Goal: Task Accomplishment & Management: Manage account settings

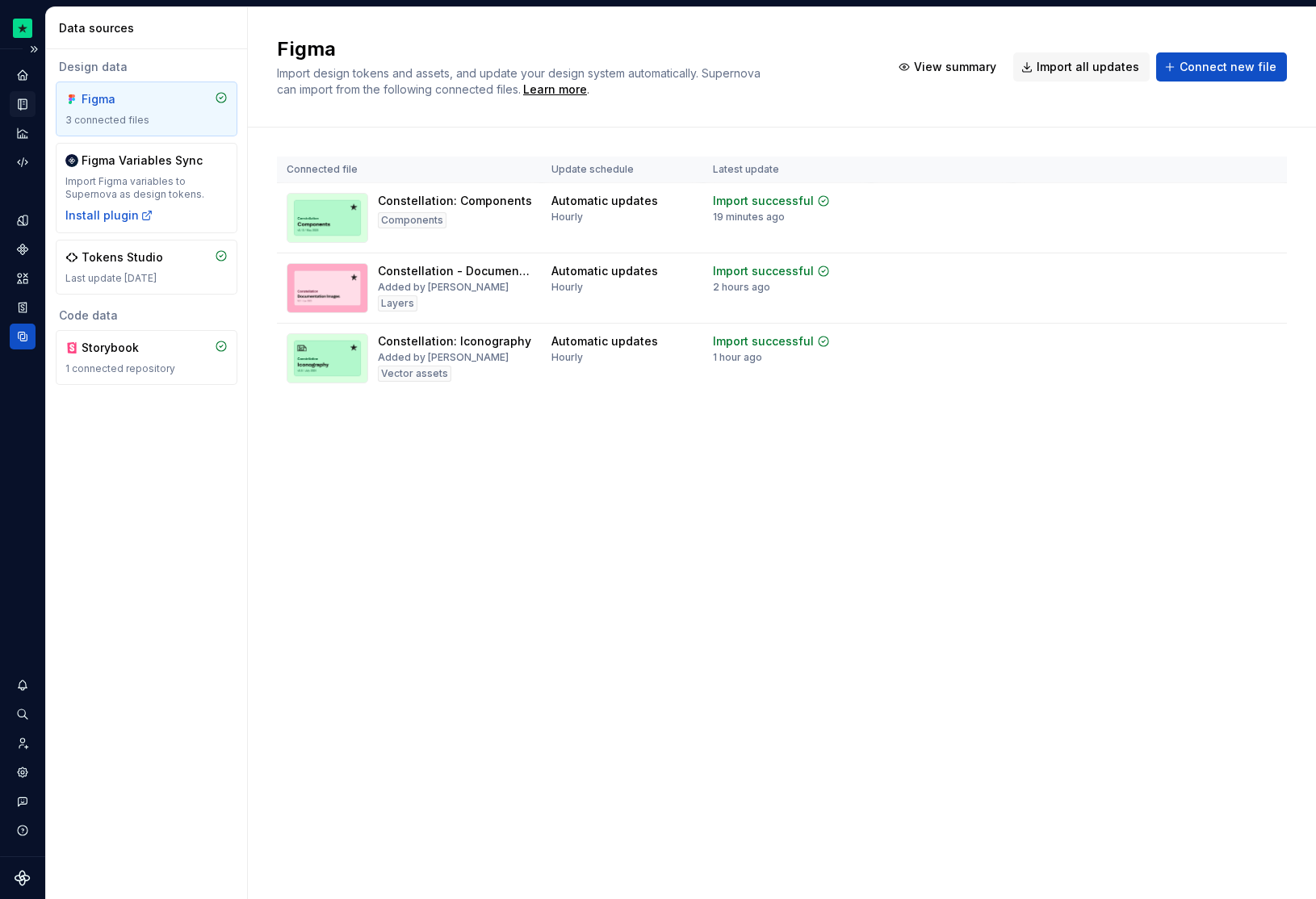
click at [34, 110] on div "Documentation" at bounding box center [23, 104] width 26 height 26
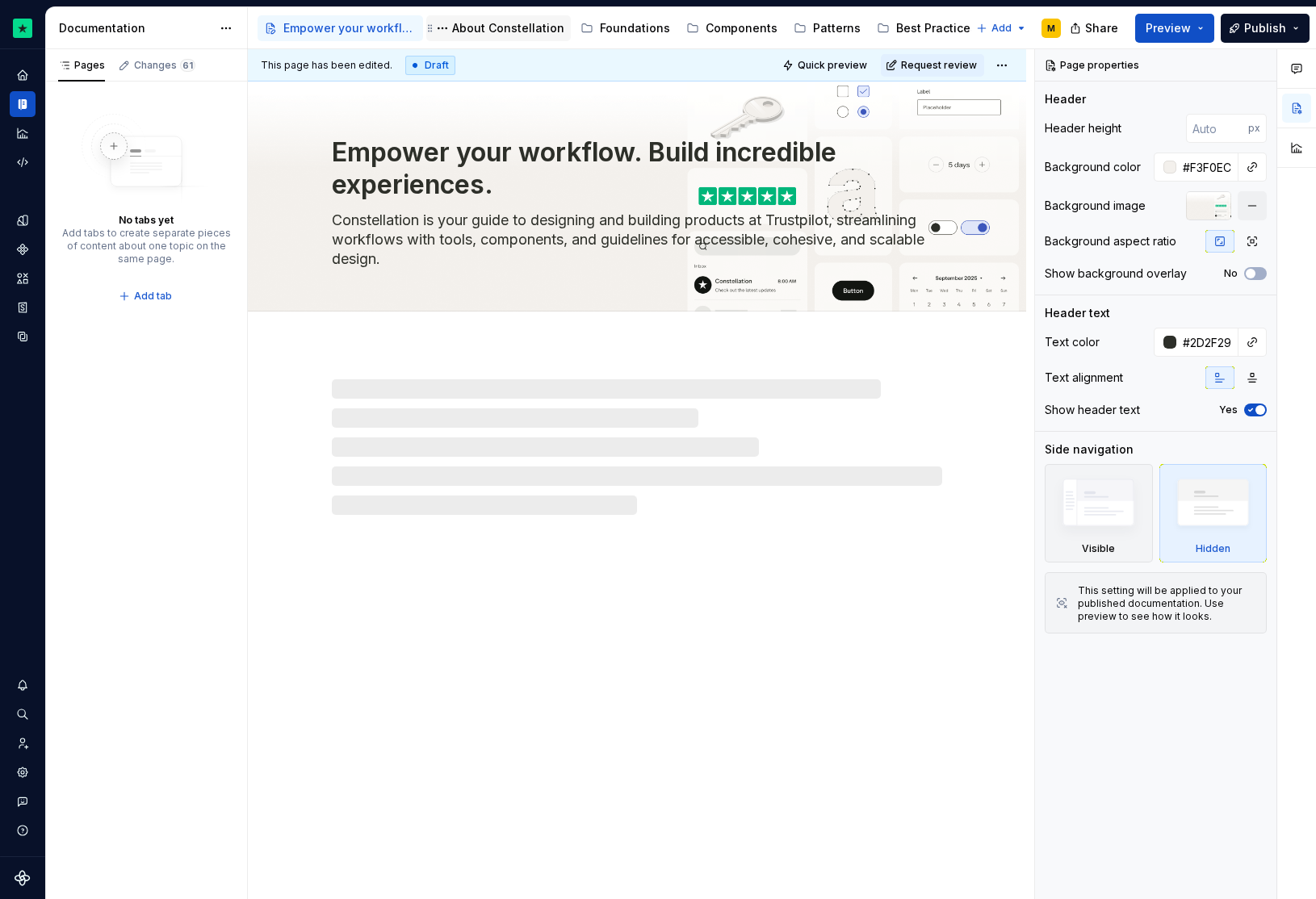
click at [513, 27] on div "About Constellation" at bounding box center [508, 28] width 113 height 16
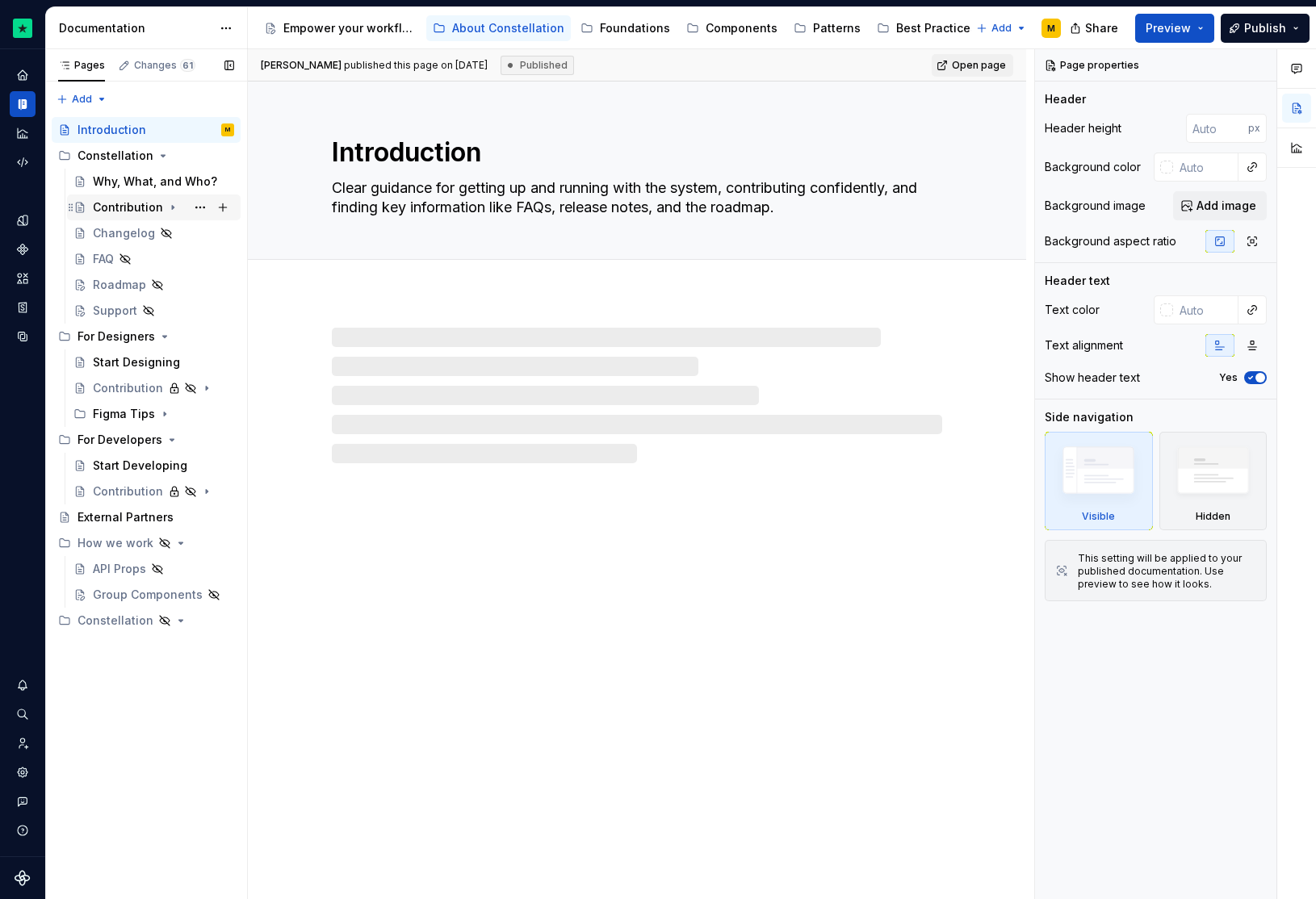
click at [133, 200] on div "Contribution" at bounding box center [128, 207] width 71 height 16
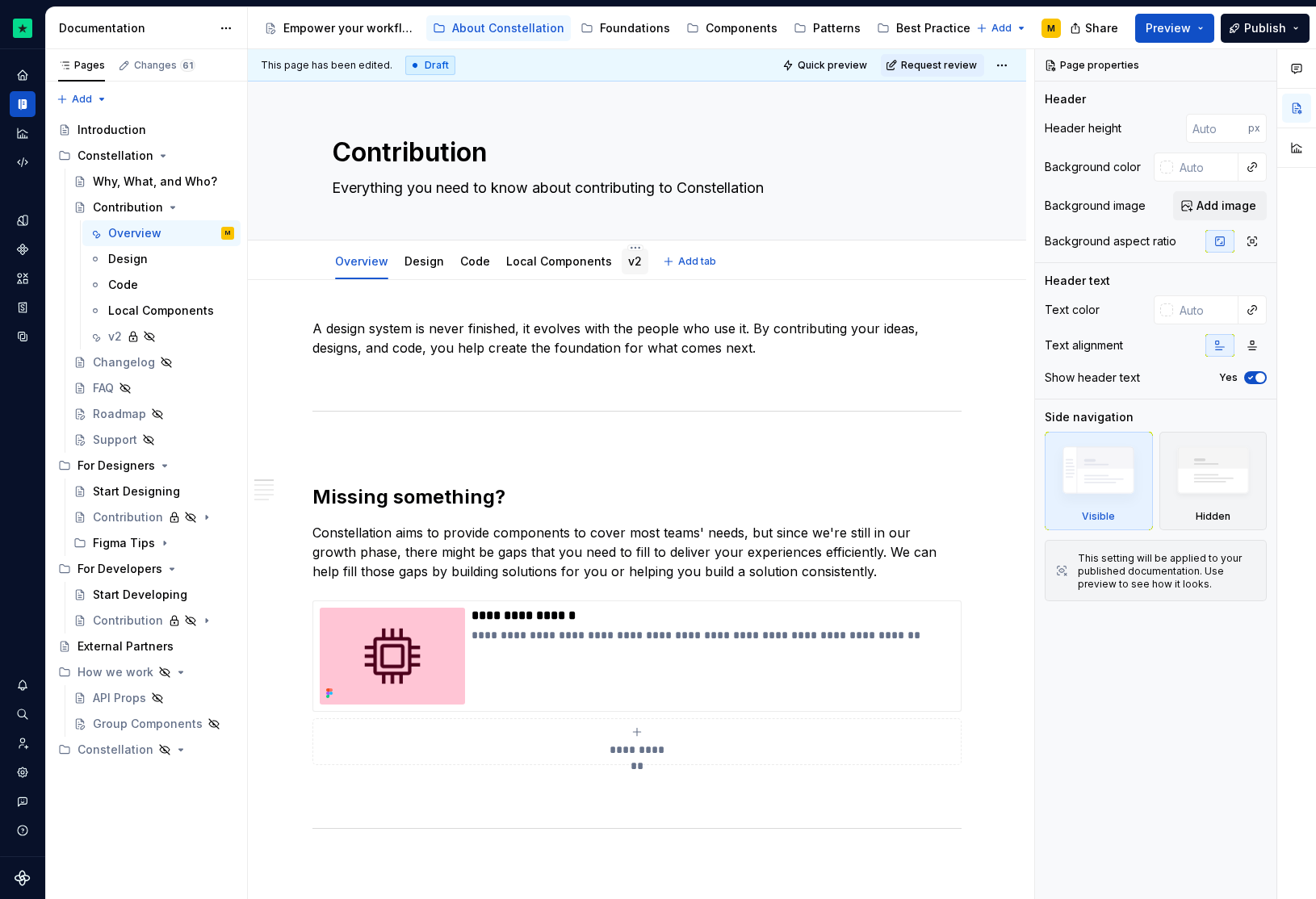
click at [622, 271] on div "v2" at bounding box center [635, 261] width 27 height 26
click at [628, 265] on link "v2" at bounding box center [634, 261] width 13 height 13
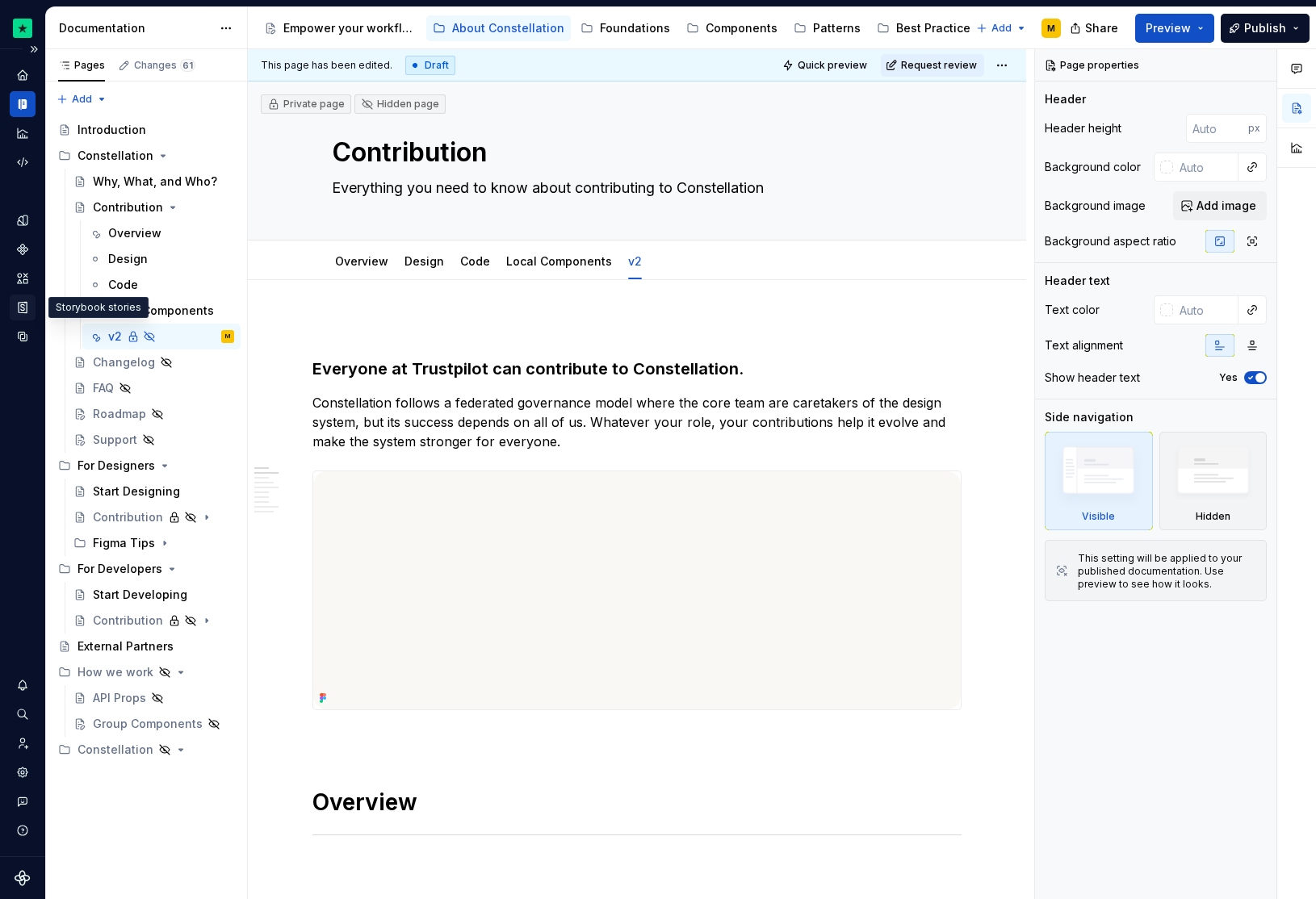
click at [18, 306] on icon "Storybook stories" at bounding box center [22, 307] width 14 height 14
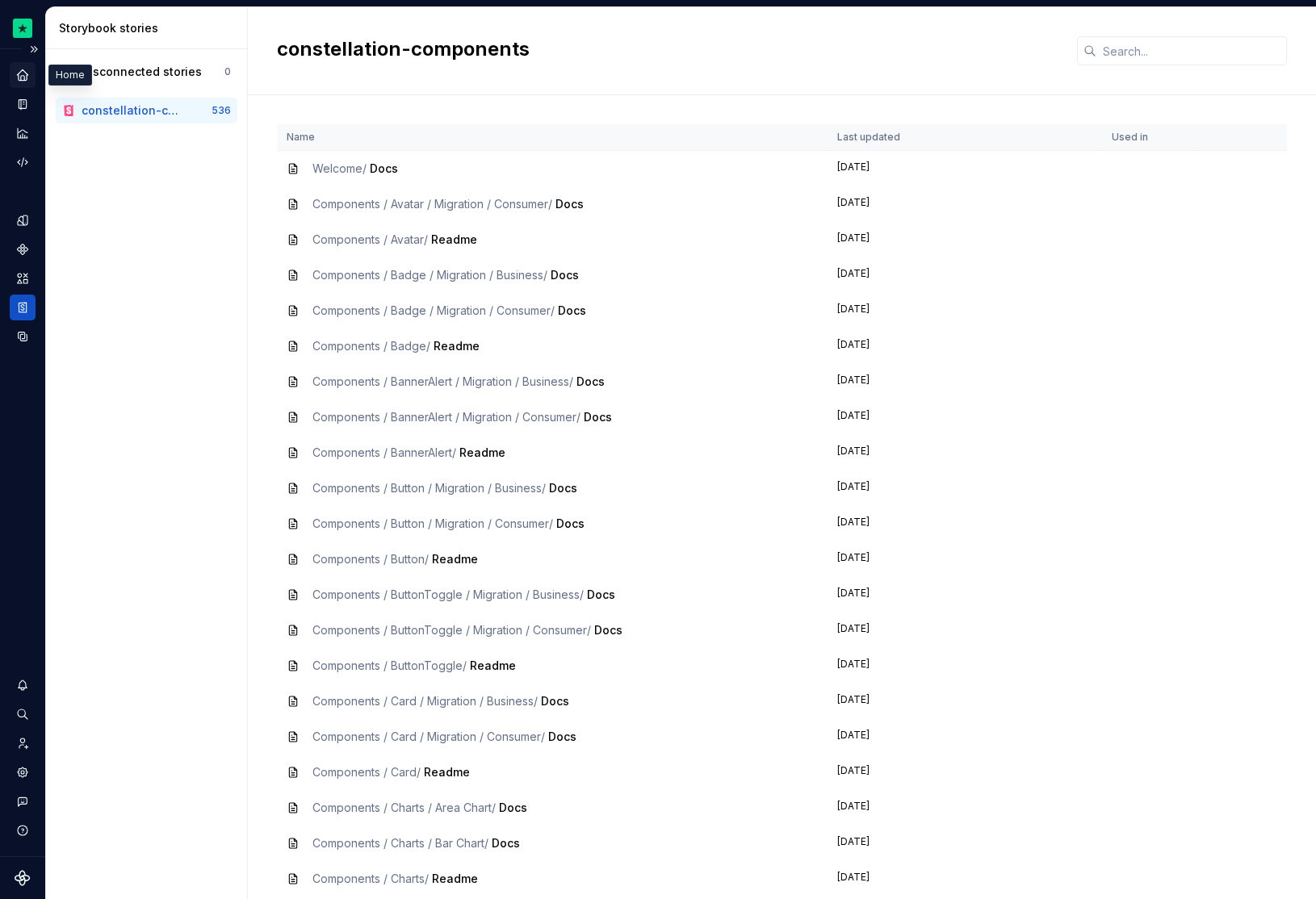
click at [34, 79] on div "Home" at bounding box center [23, 75] width 26 height 26
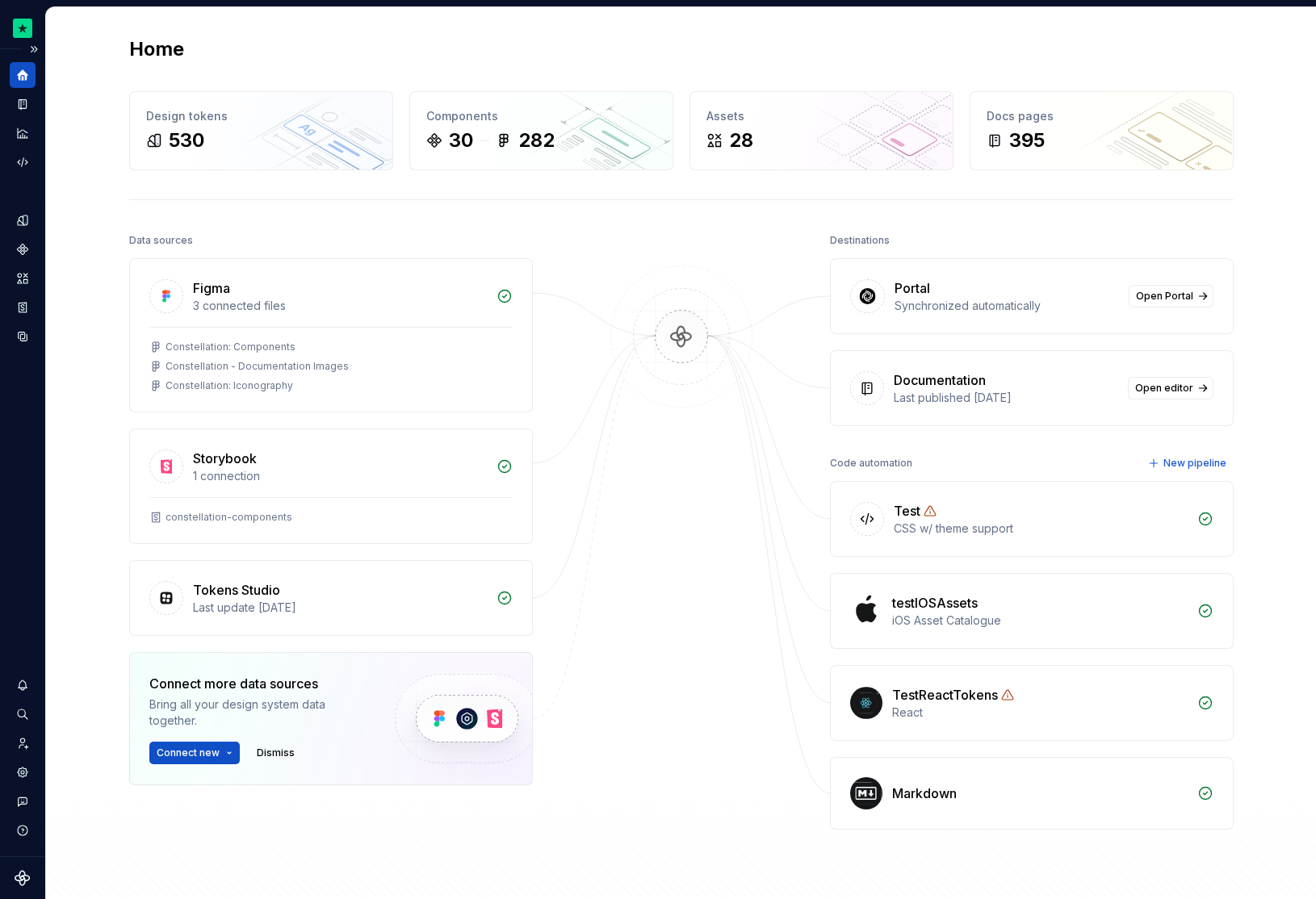
click at [26, 117] on div at bounding box center [23, 118] width 26 height 113
click at [25, 106] on icon "Documentation" at bounding box center [24, 104] width 7 height 9
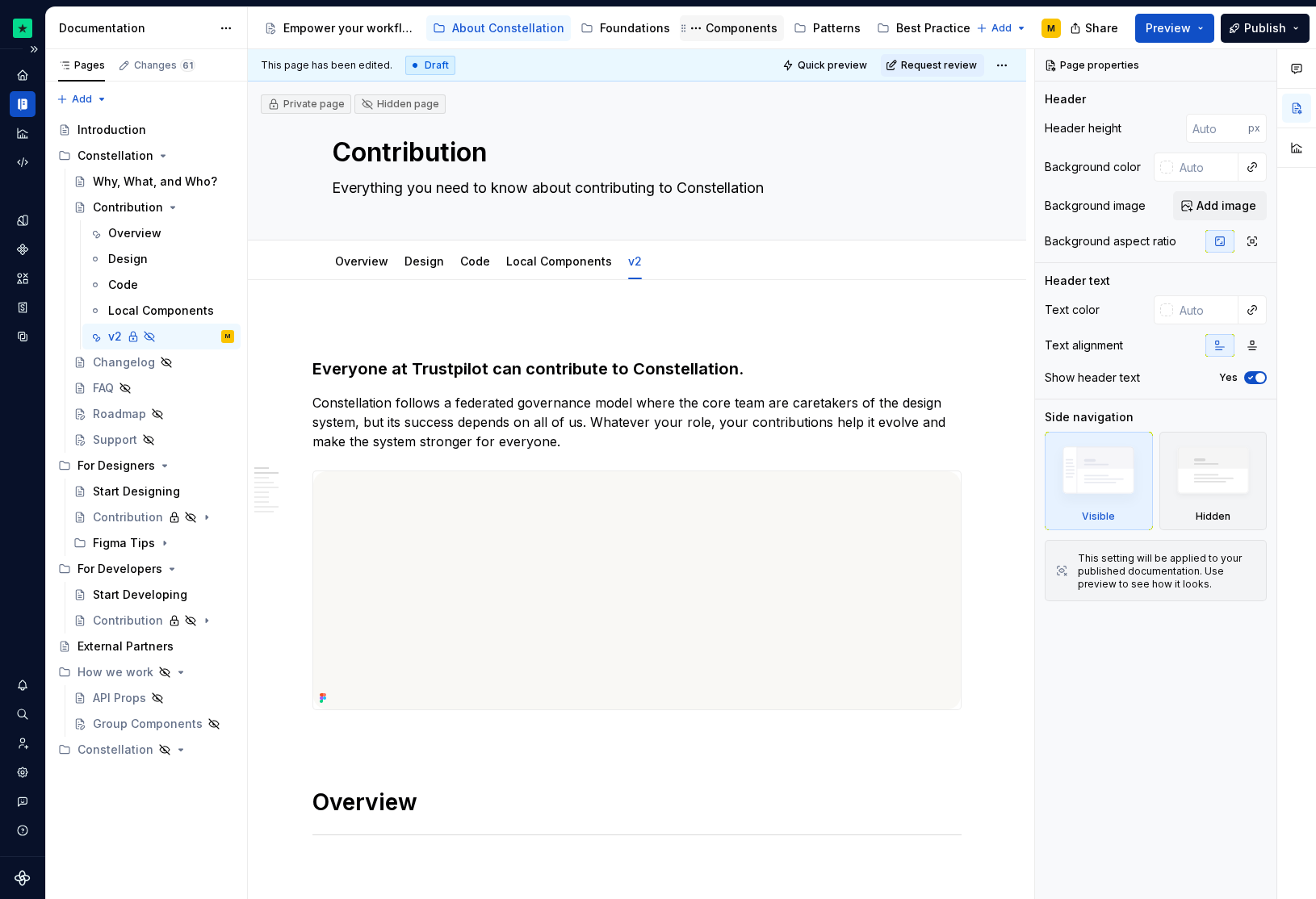
click at [706, 34] on div "Components" at bounding box center [741, 28] width 71 height 16
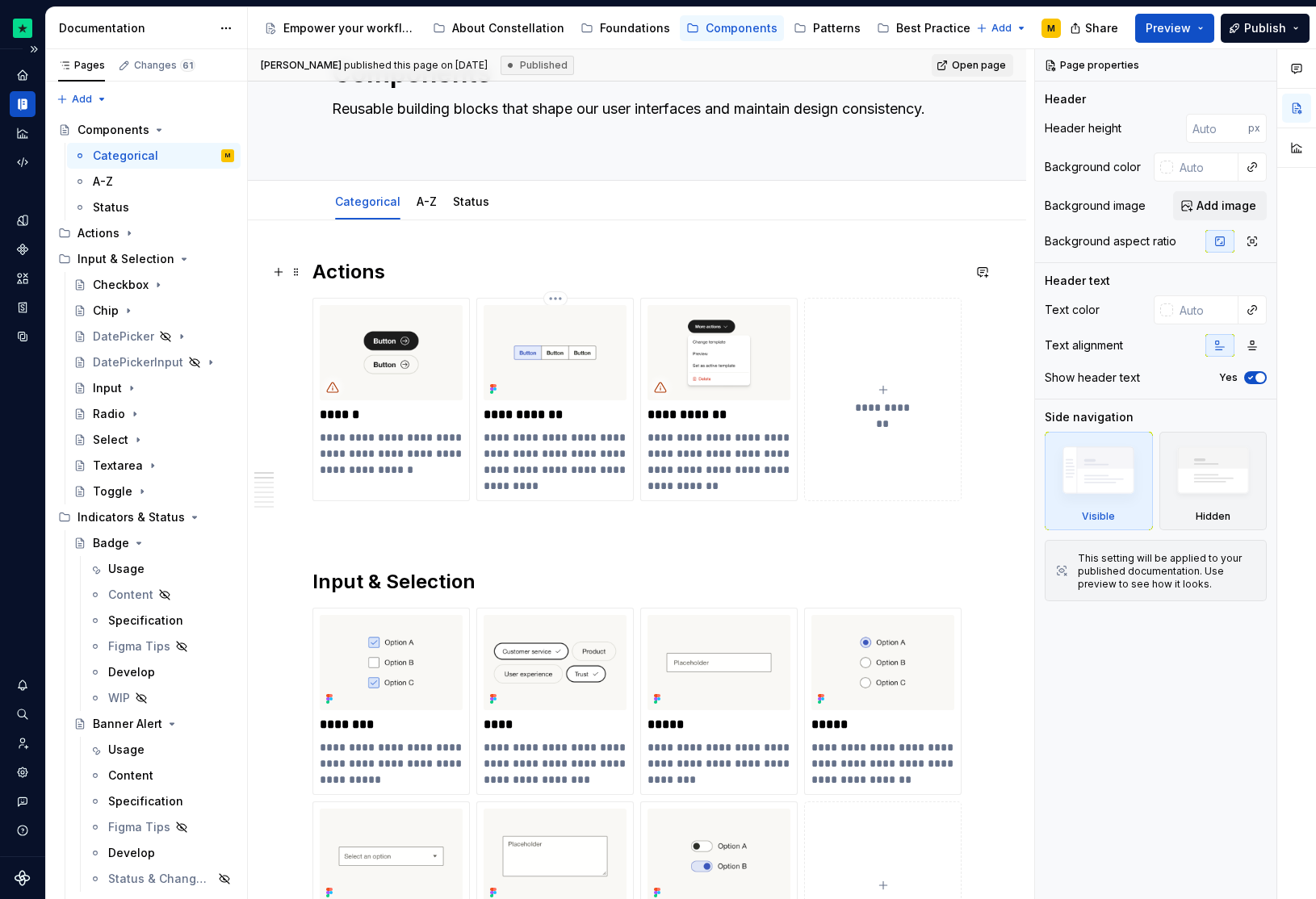
scroll to position [87, 0]
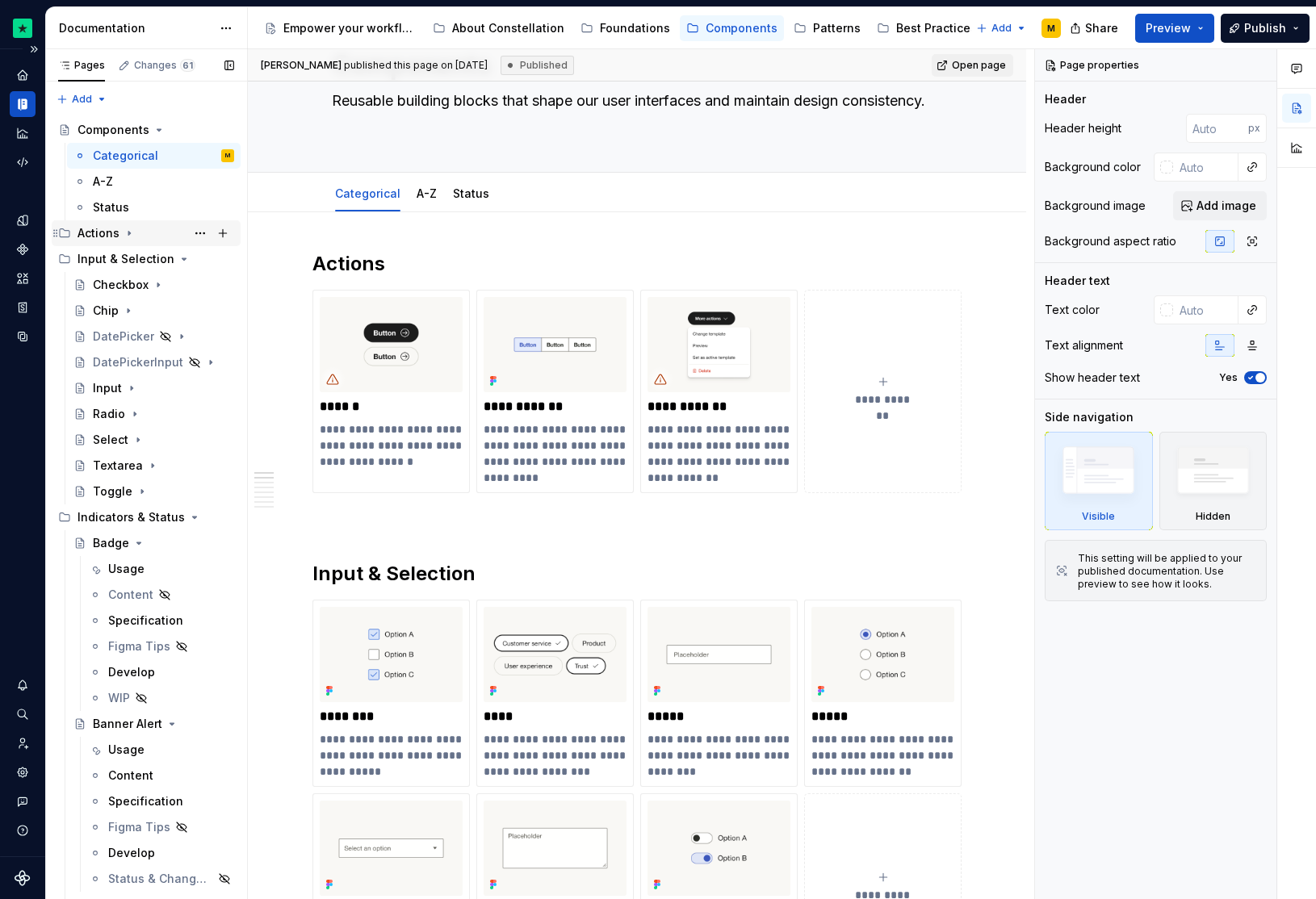
click at [125, 234] on icon "Page tree" at bounding box center [129, 233] width 13 height 13
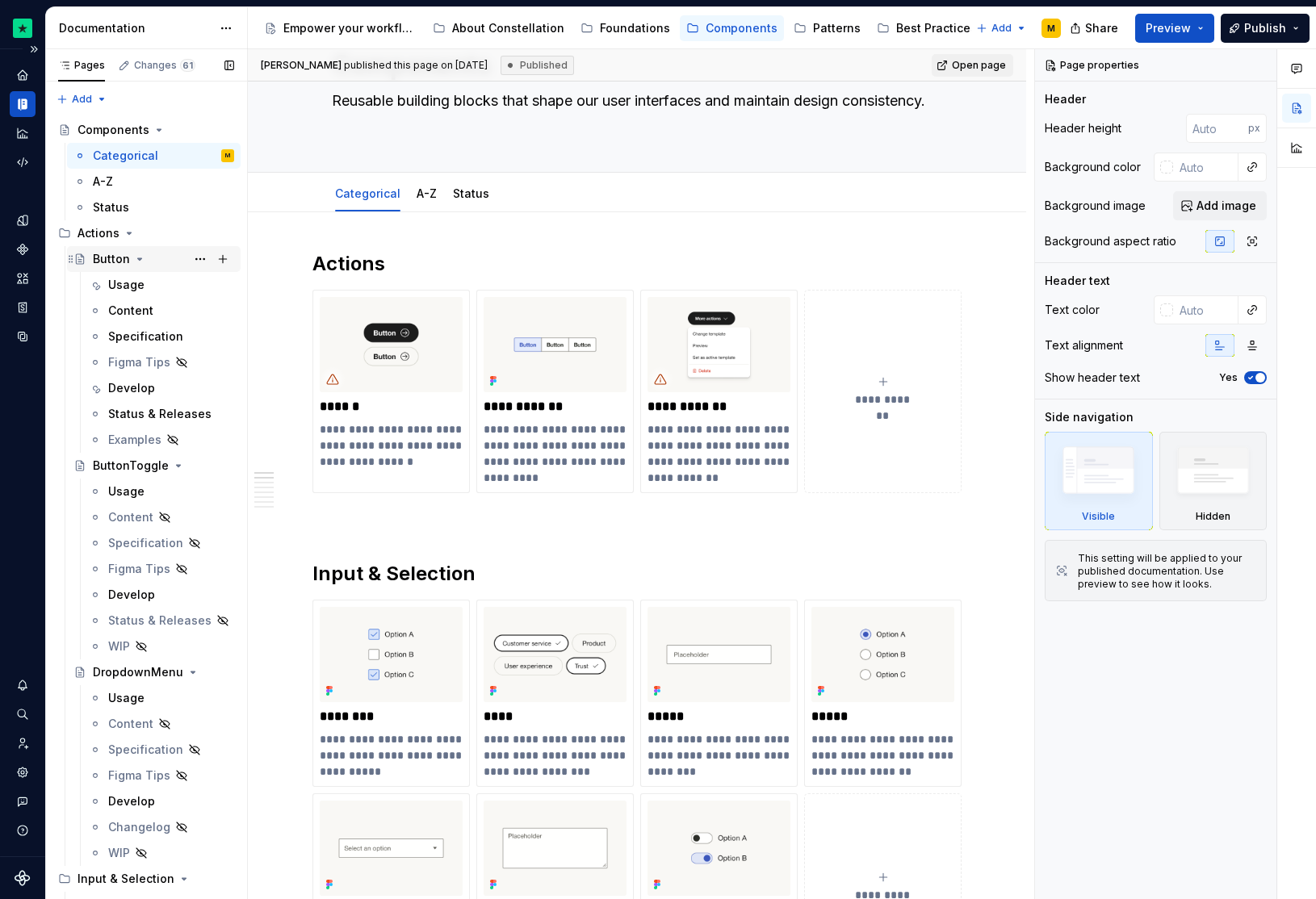
click at [112, 262] on div "Button" at bounding box center [111, 259] width 37 height 16
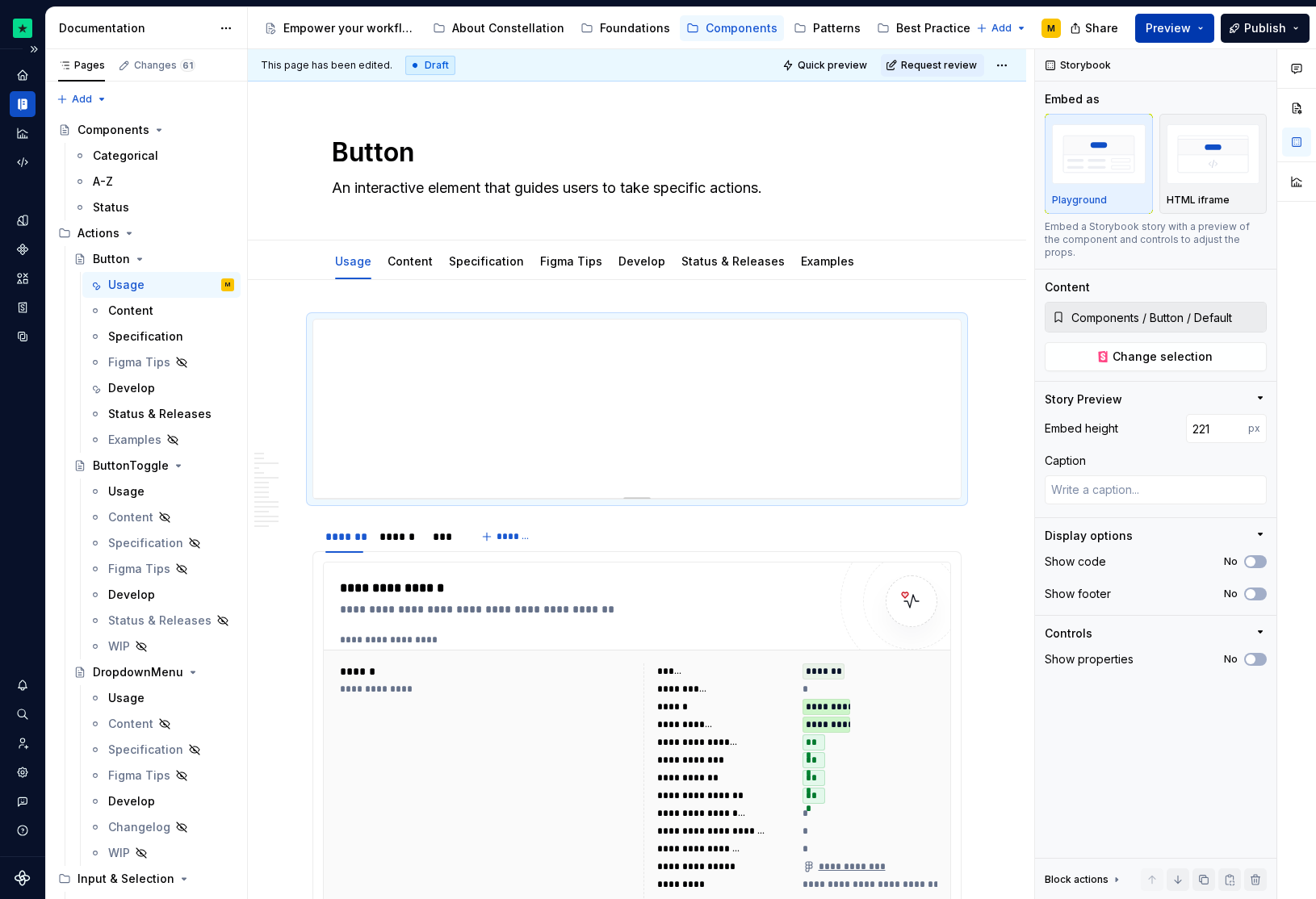
click at [1168, 23] on span "Preview" at bounding box center [1168, 28] width 45 height 16
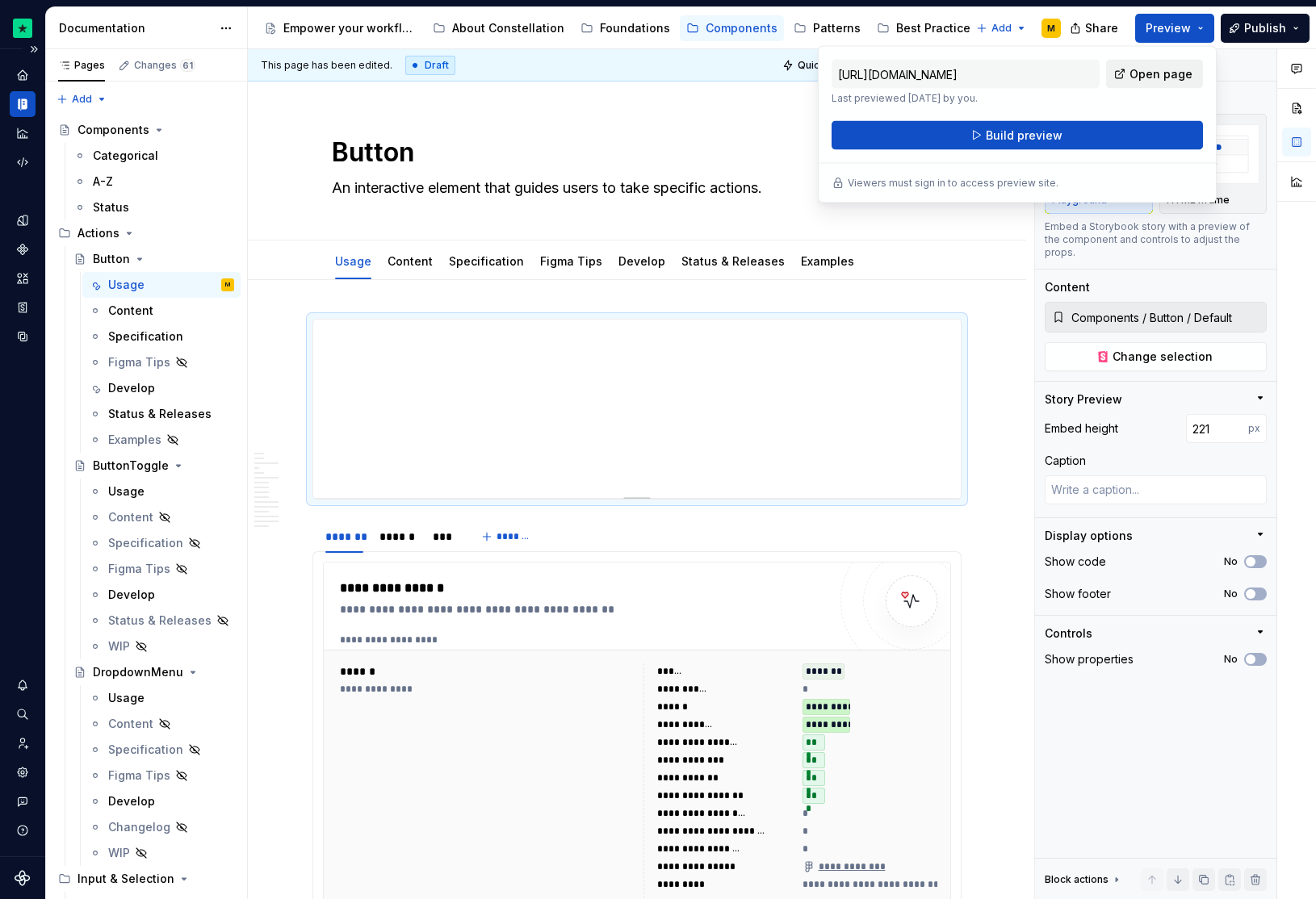
click at [1168, 79] on span "Open page" at bounding box center [1161, 74] width 63 height 16
click at [34, 77] on div "Home" at bounding box center [23, 75] width 26 height 26
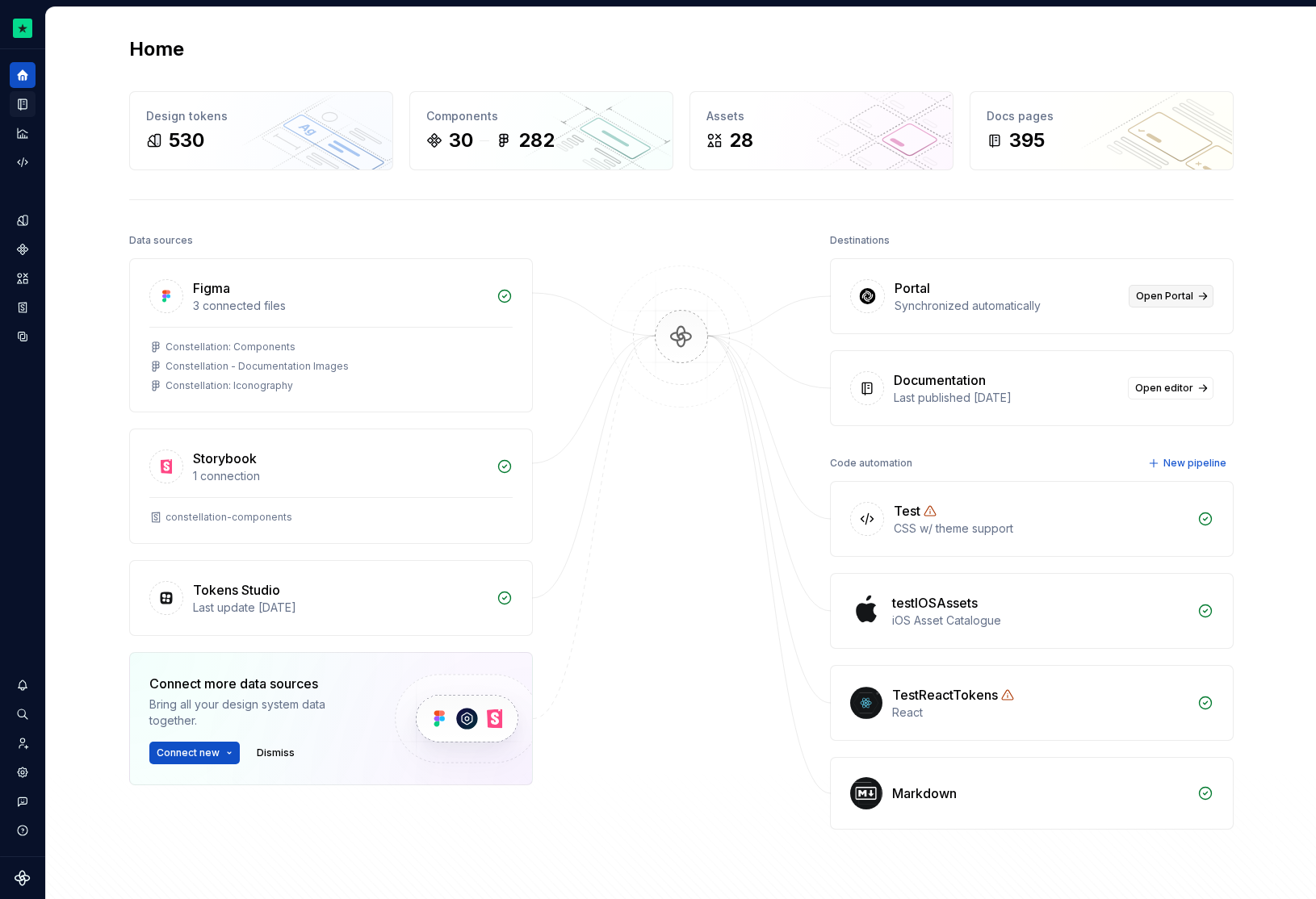
click at [1150, 306] on link "Open Portal" at bounding box center [1171, 296] width 85 height 23
click at [15, 779] on icon "Settings" at bounding box center [22, 772] width 14 height 14
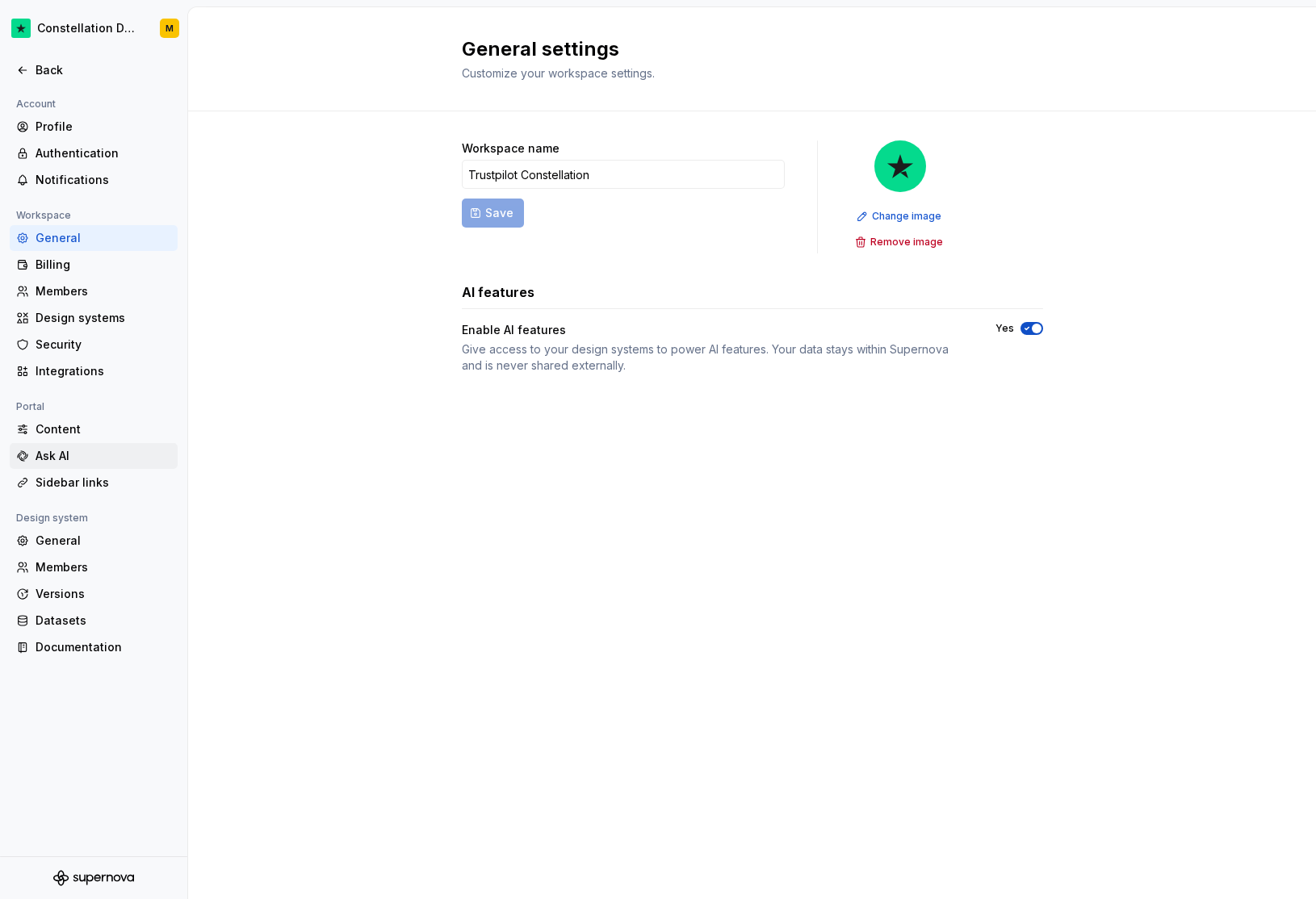
click at [104, 452] on div "Ask AI" at bounding box center [103, 455] width 135 height 16
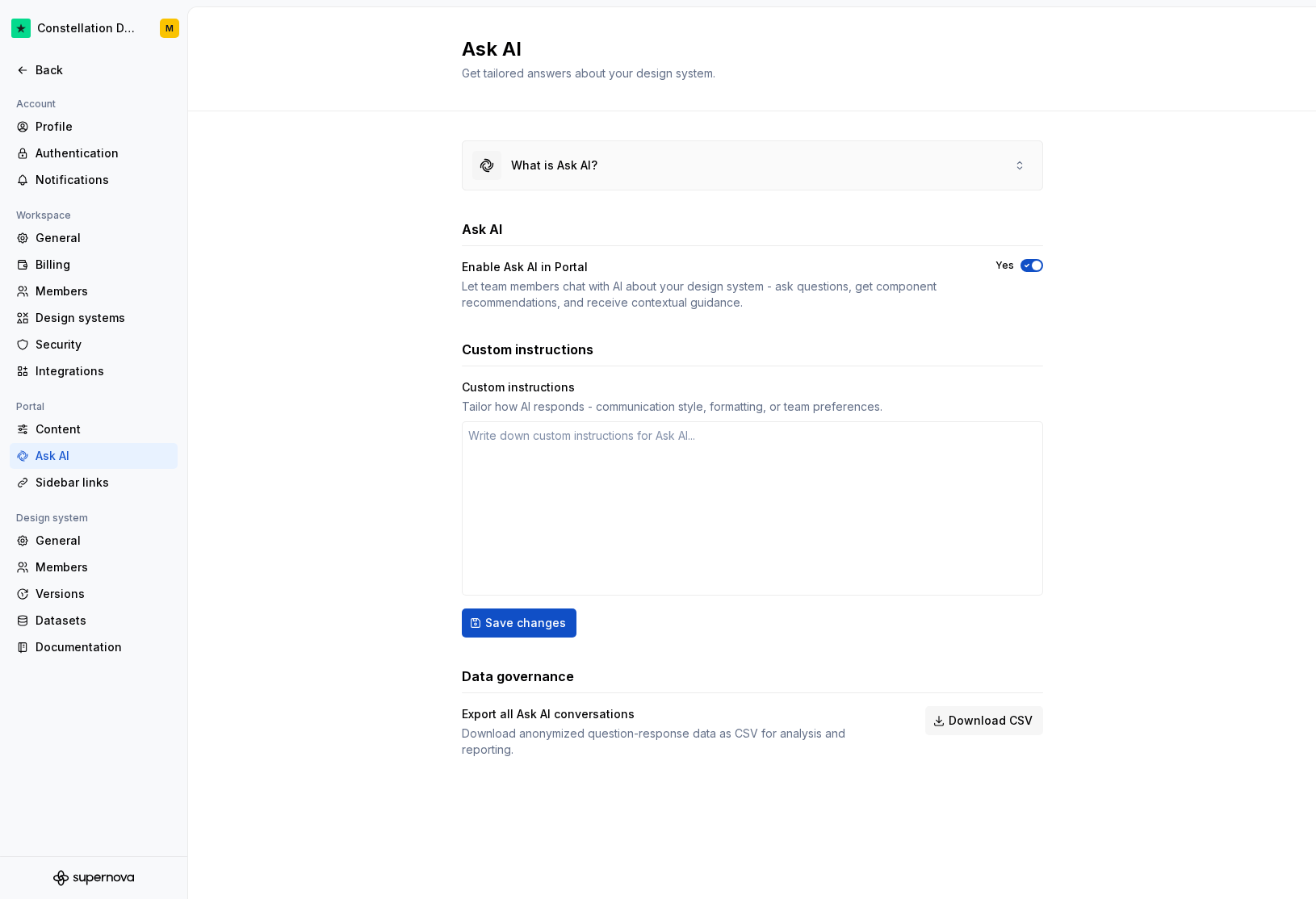
click at [1029, 176] on div "What is Ask AI?" at bounding box center [752, 166] width 580 height 49
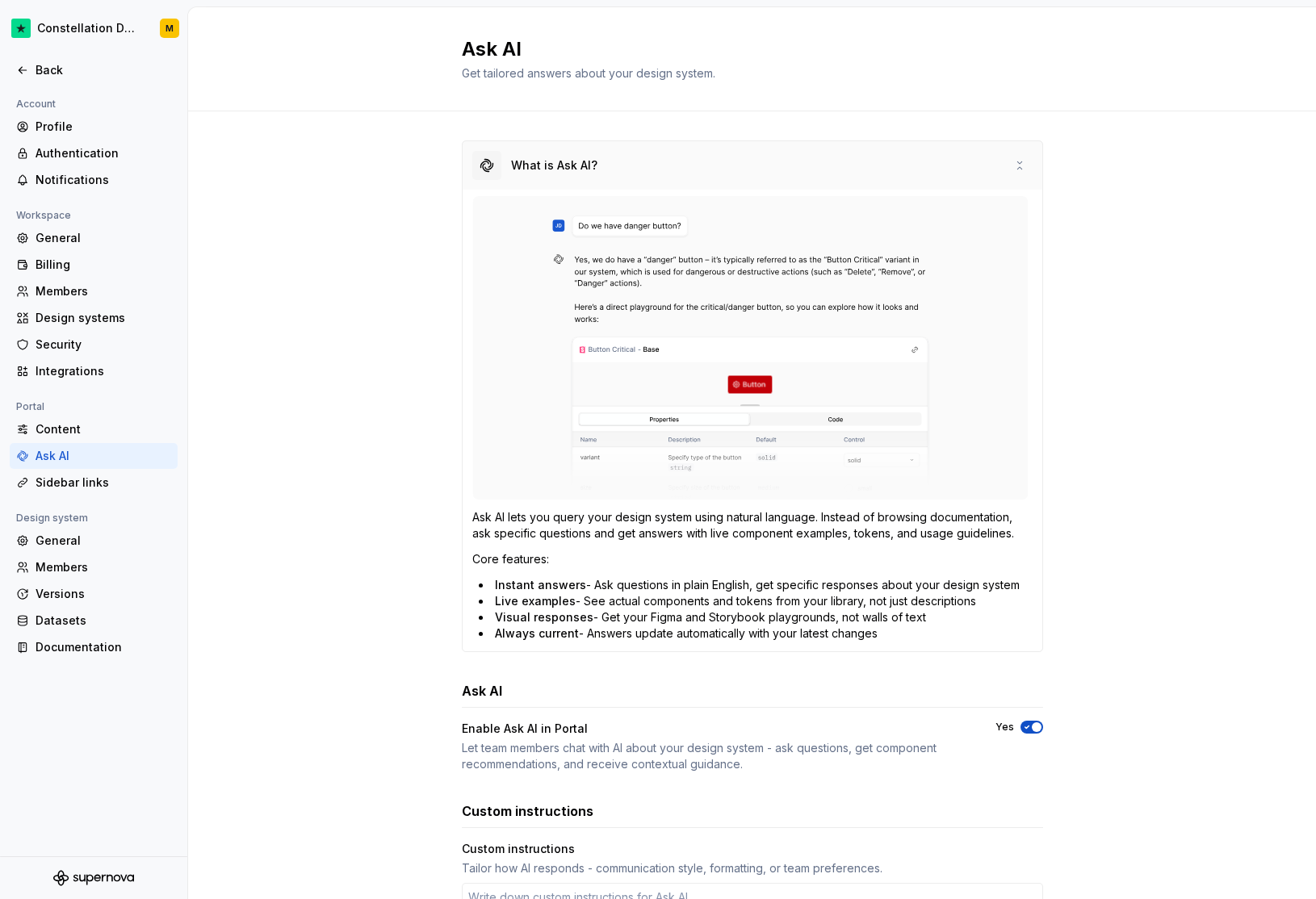
click at [1019, 171] on div "What is Ask AI?" at bounding box center [752, 166] width 580 height 49
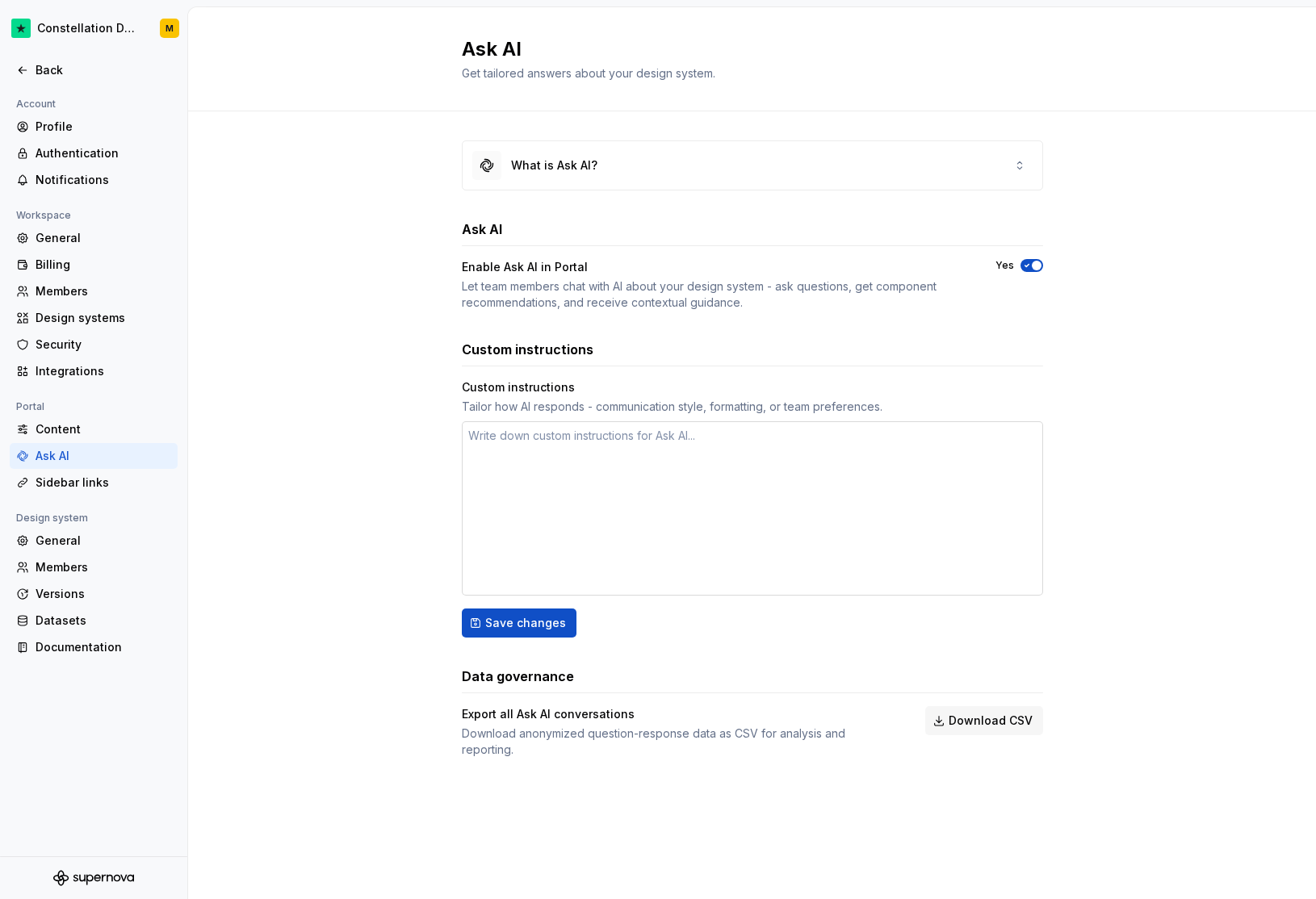
click at [721, 481] on textarea at bounding box center [752, 507] width 582 height 174
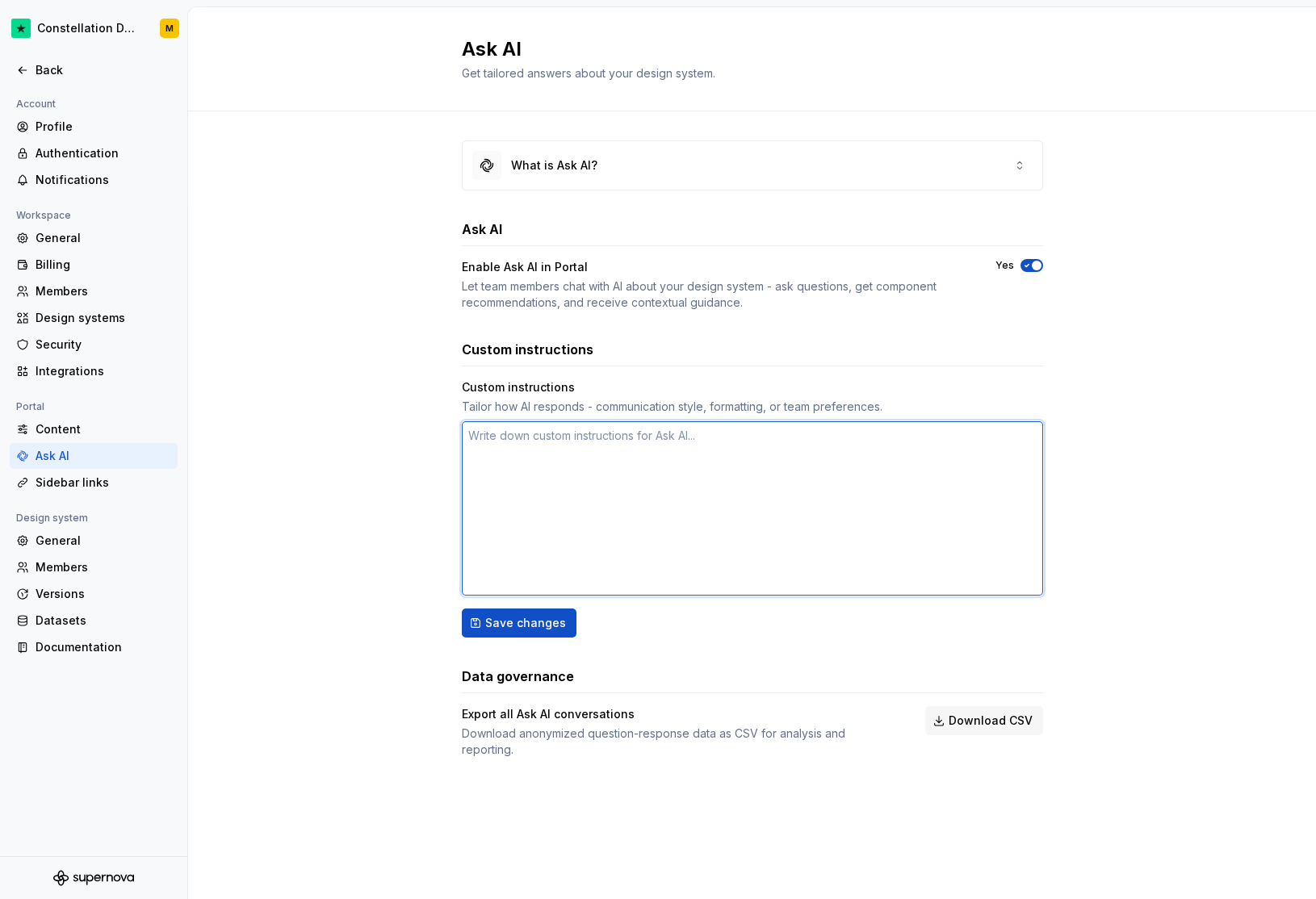
type textarea "*"
type textarea "I"
type textarea "*"
type textarea "In"
type textarea "*"
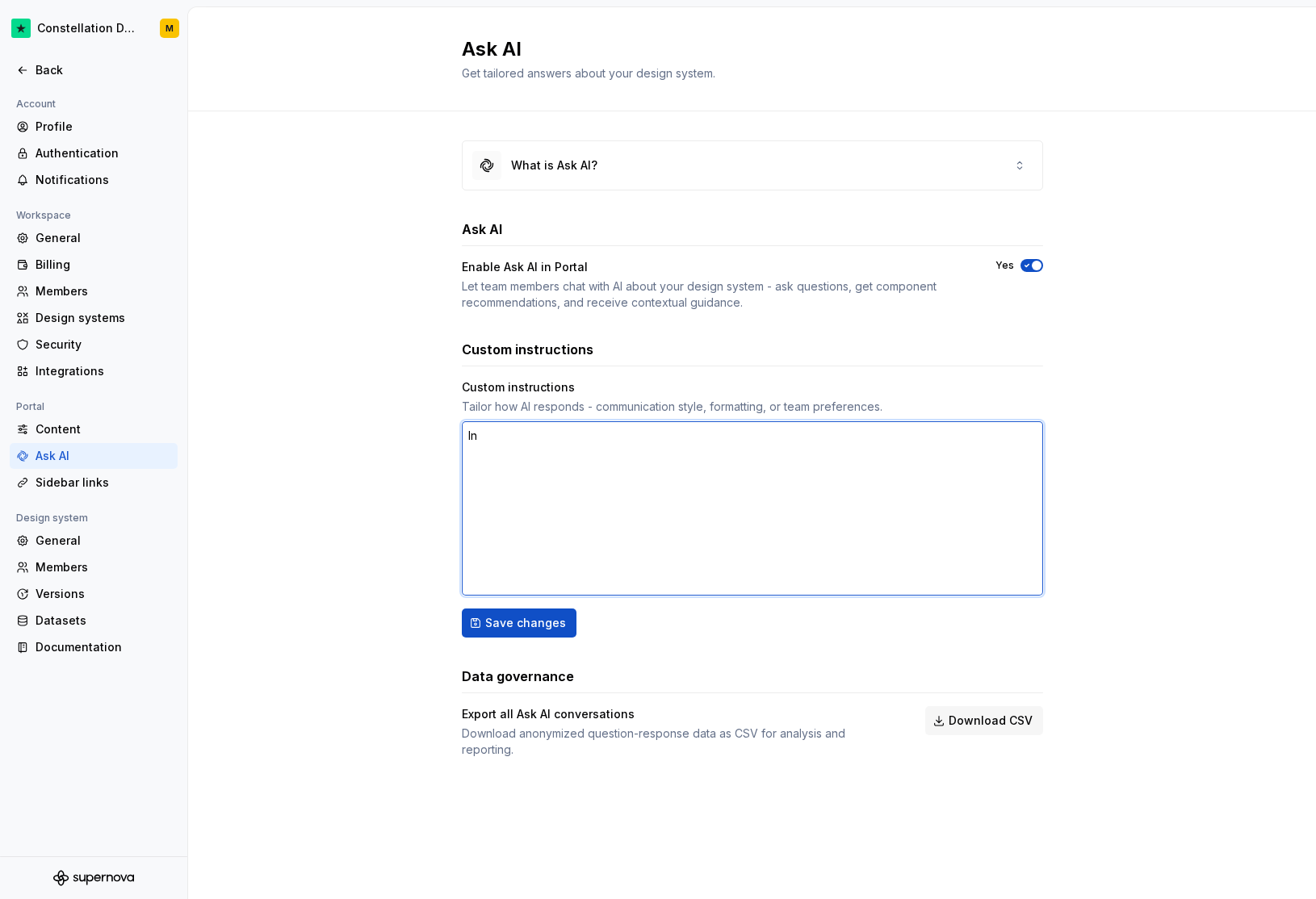
type textarea "Inc"
type textarea "*"
type textarea "Incl"
type textarea "*"
type textarea "Inclu"
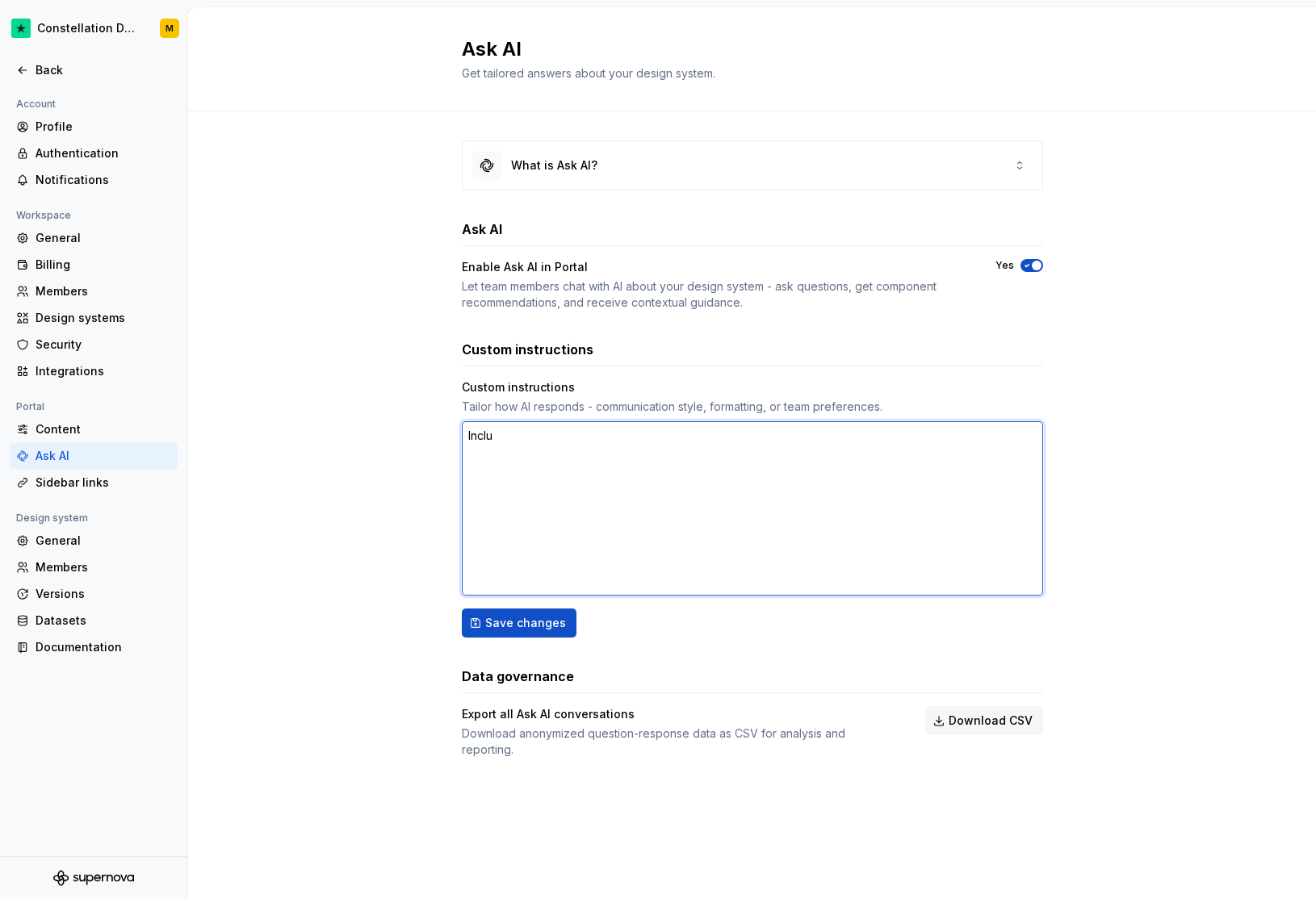
type textarea "*"
type textarea "Includ"
type textarea "*"
type textarea "Include"
type textarea "*"
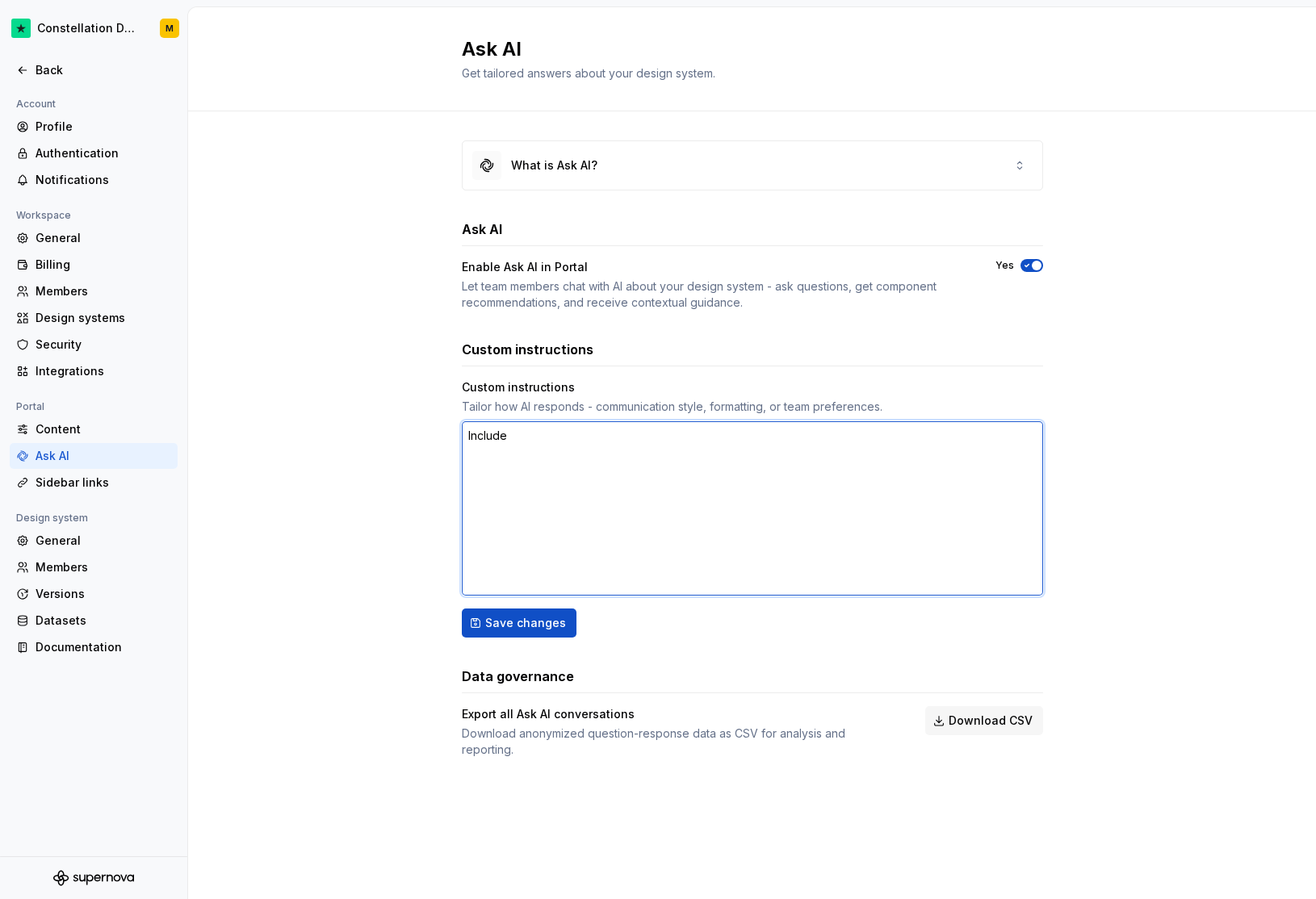
type textarea "Include"
type textarea "*"
type textarea "Include a"
type textarea "*"
type textarea "Include a"
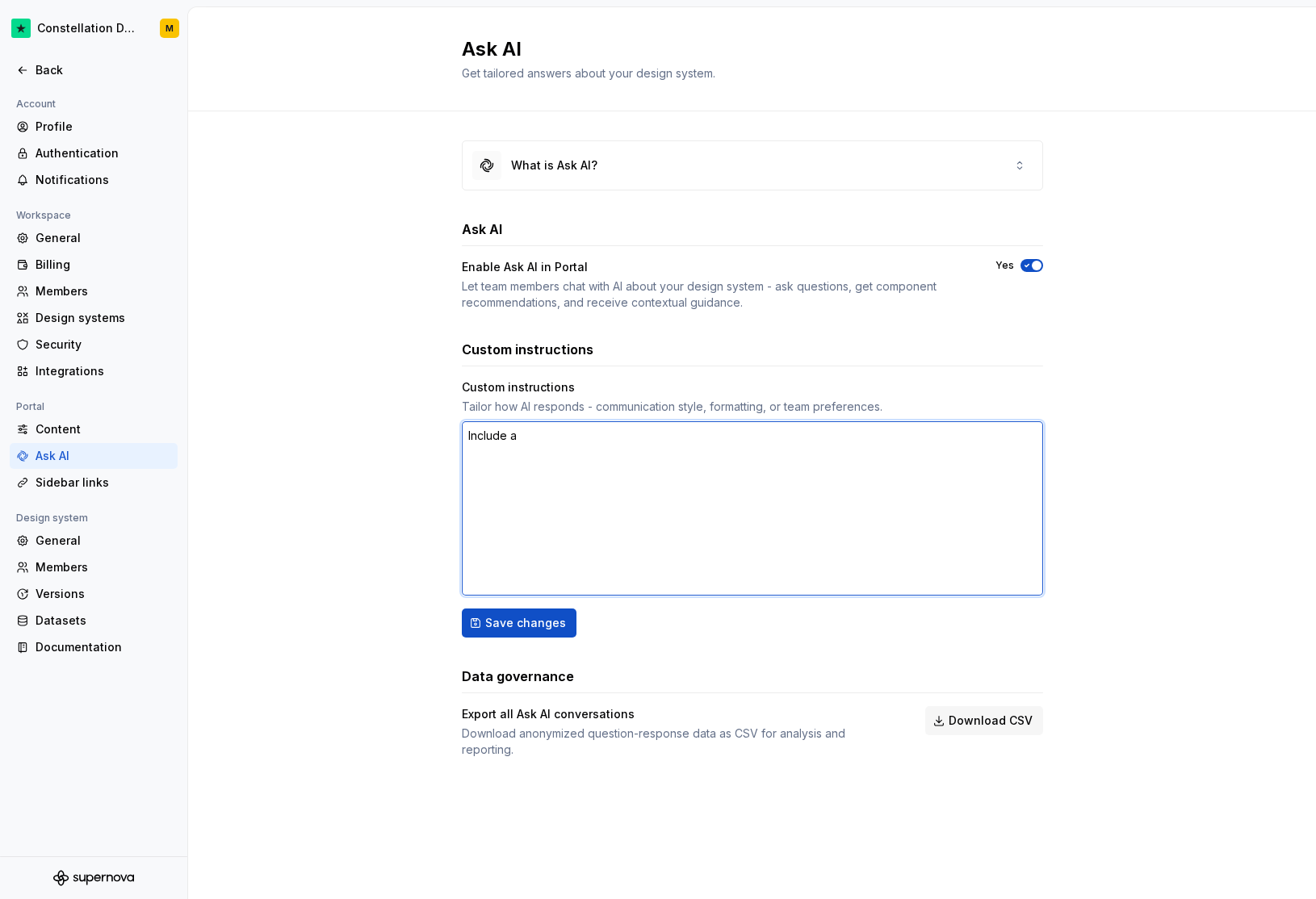
type textarea "*"
type textarea "Include a F"
type textarea "*"
type textarea "Include a Fi"
type textarea "*"
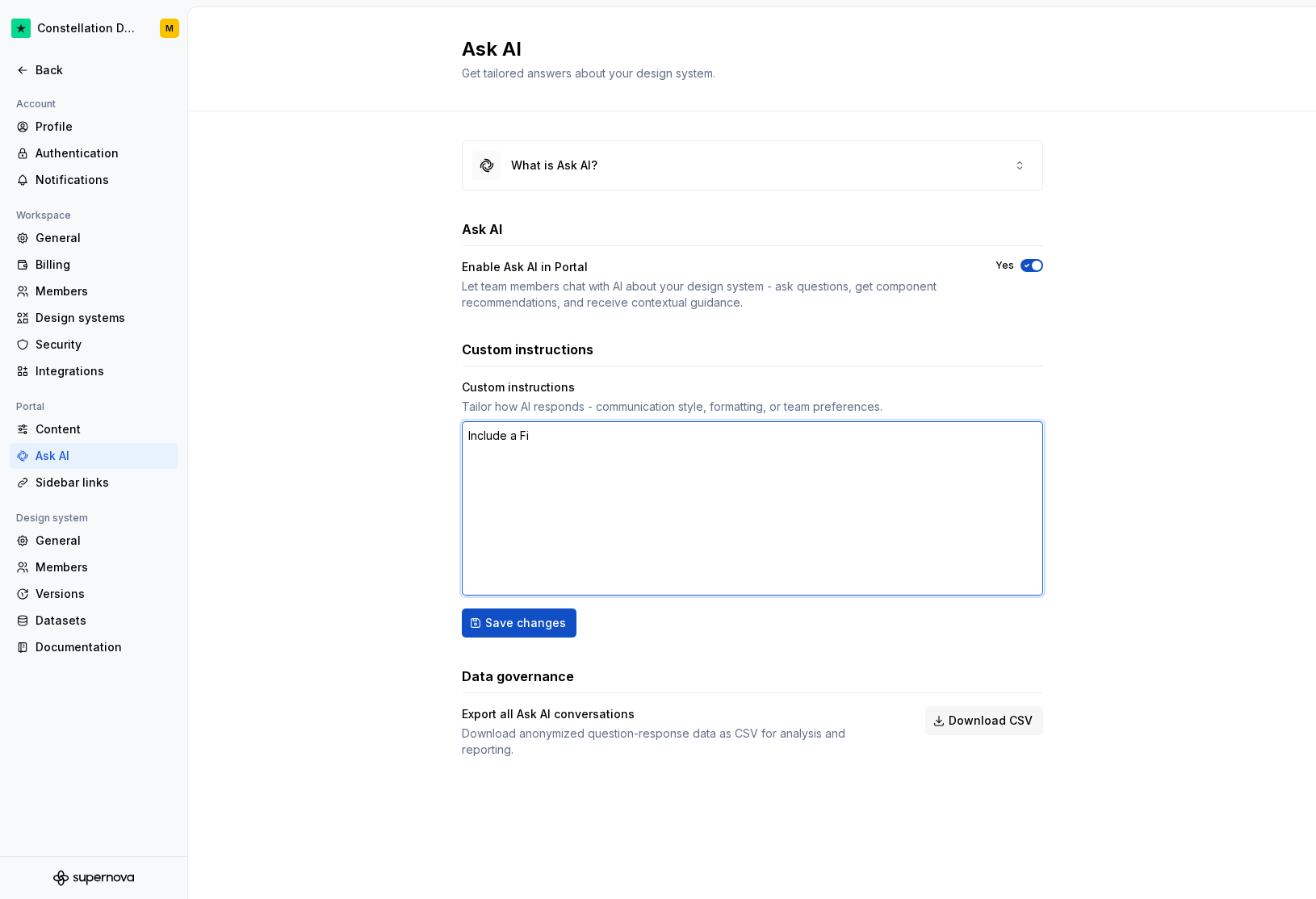
type textarea "Include a Fig"
type textarea "*"
type textarea "Include a Figm"
type textarea "*"
type textarea "Include a Figma"
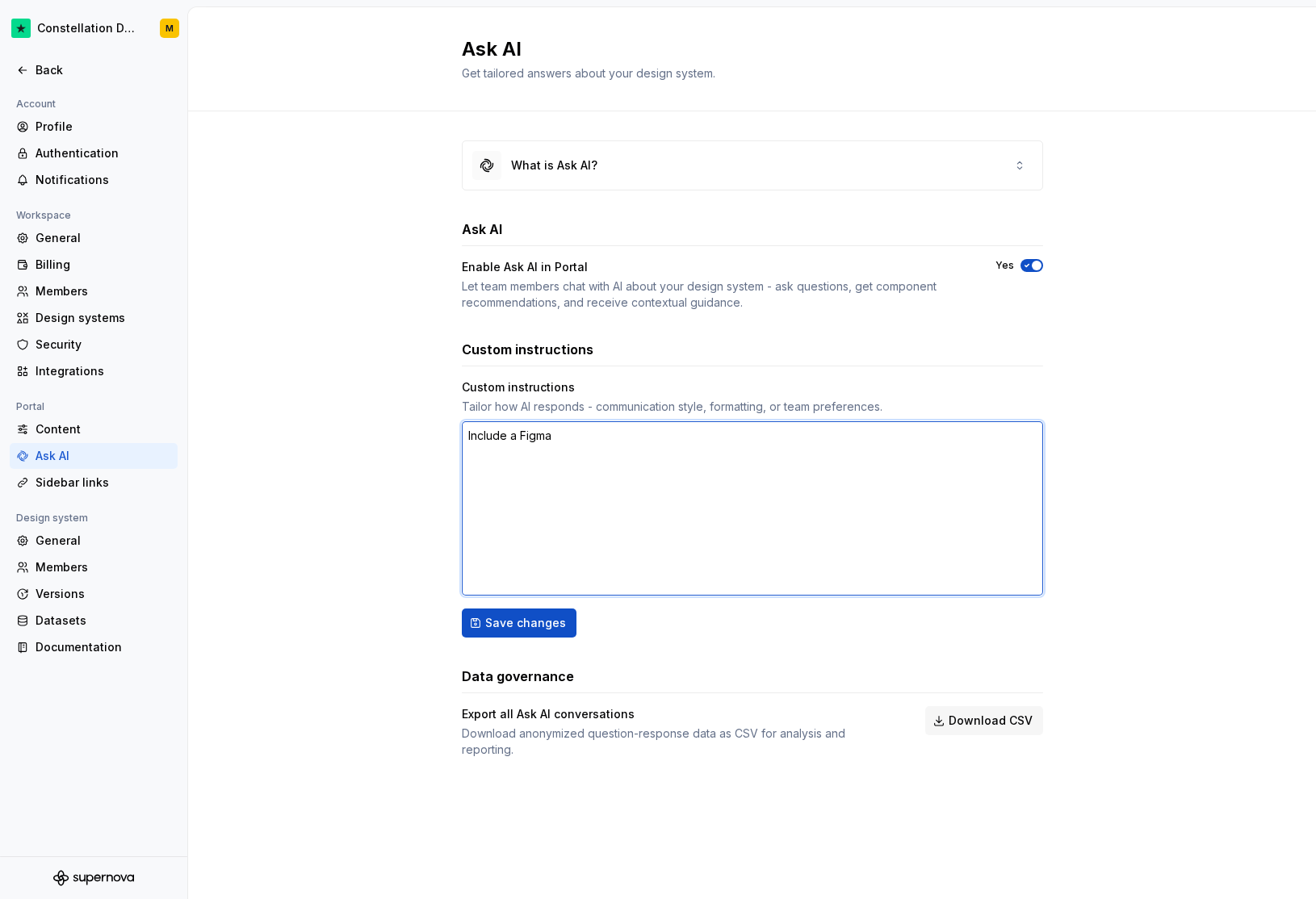
type textarea "*"
type textarea "Include a Figma"
type textarea "*"
type textarea "Include a Figma L"
type textarea "*"
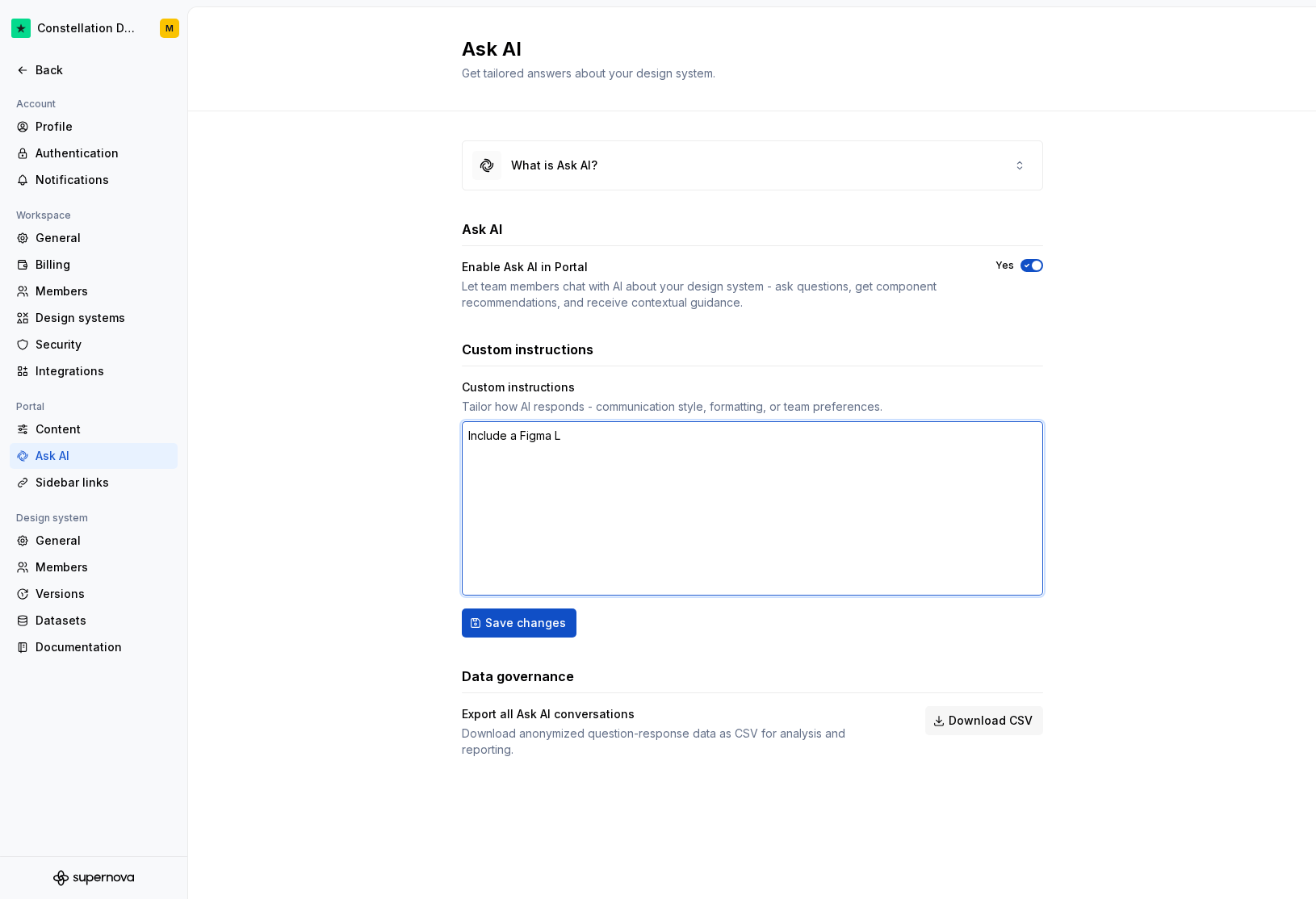
type textarea "Include a Figma Li"
type textarea "*"
type textarea "Include a Figma Lin"
type textarea "*"
type textarea "Include a Figma Link"
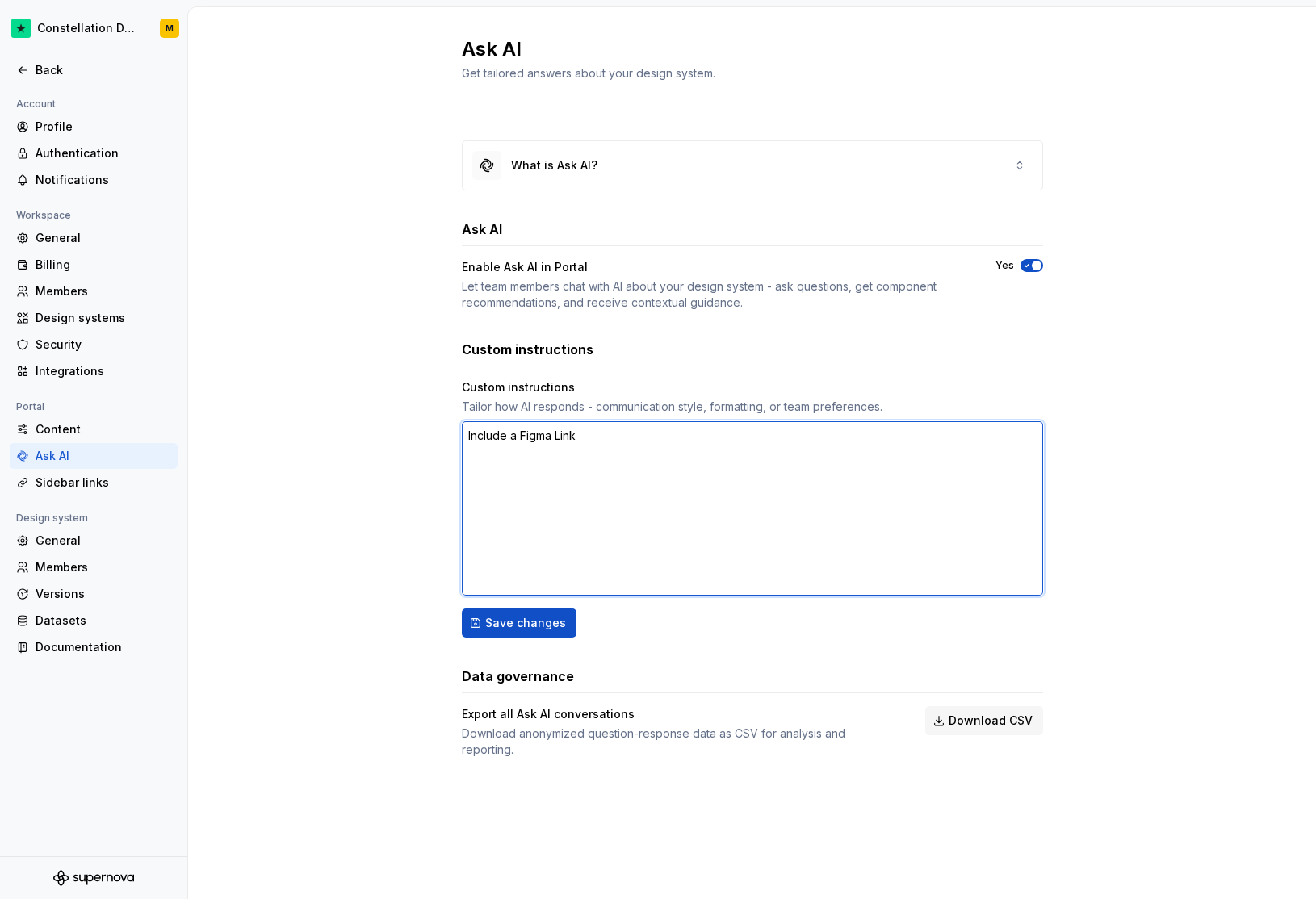
type textarea "*"
type textarea "Include a Figma Lin"
type textarea "*"
type textarea "Include a Figma Li"
type textarea "*"
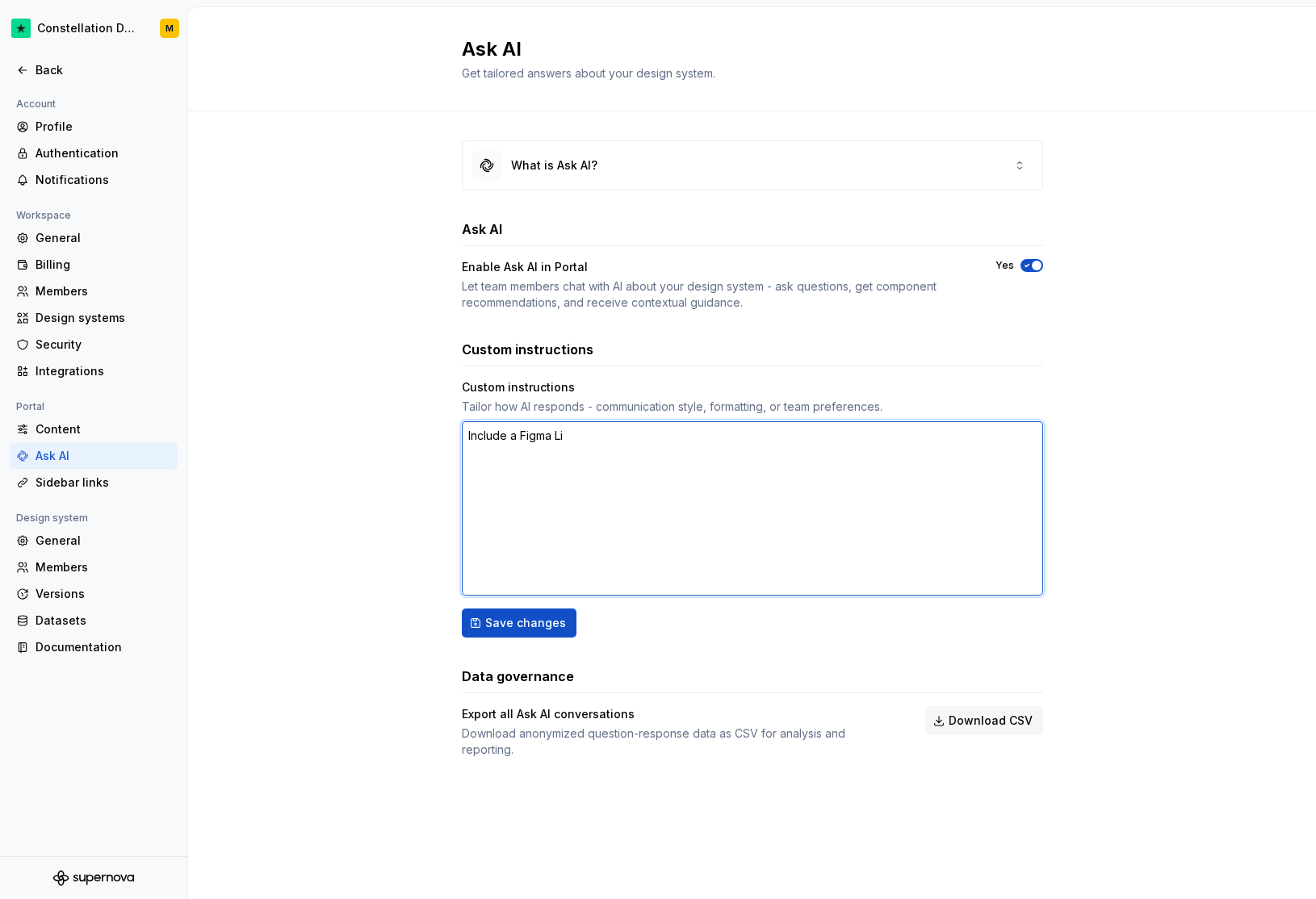
type textarea "Include a Figma L"
type textarea "*"
type textarea "Include a Figma"
type textarea "*"
type textarea "Include a Figma a"
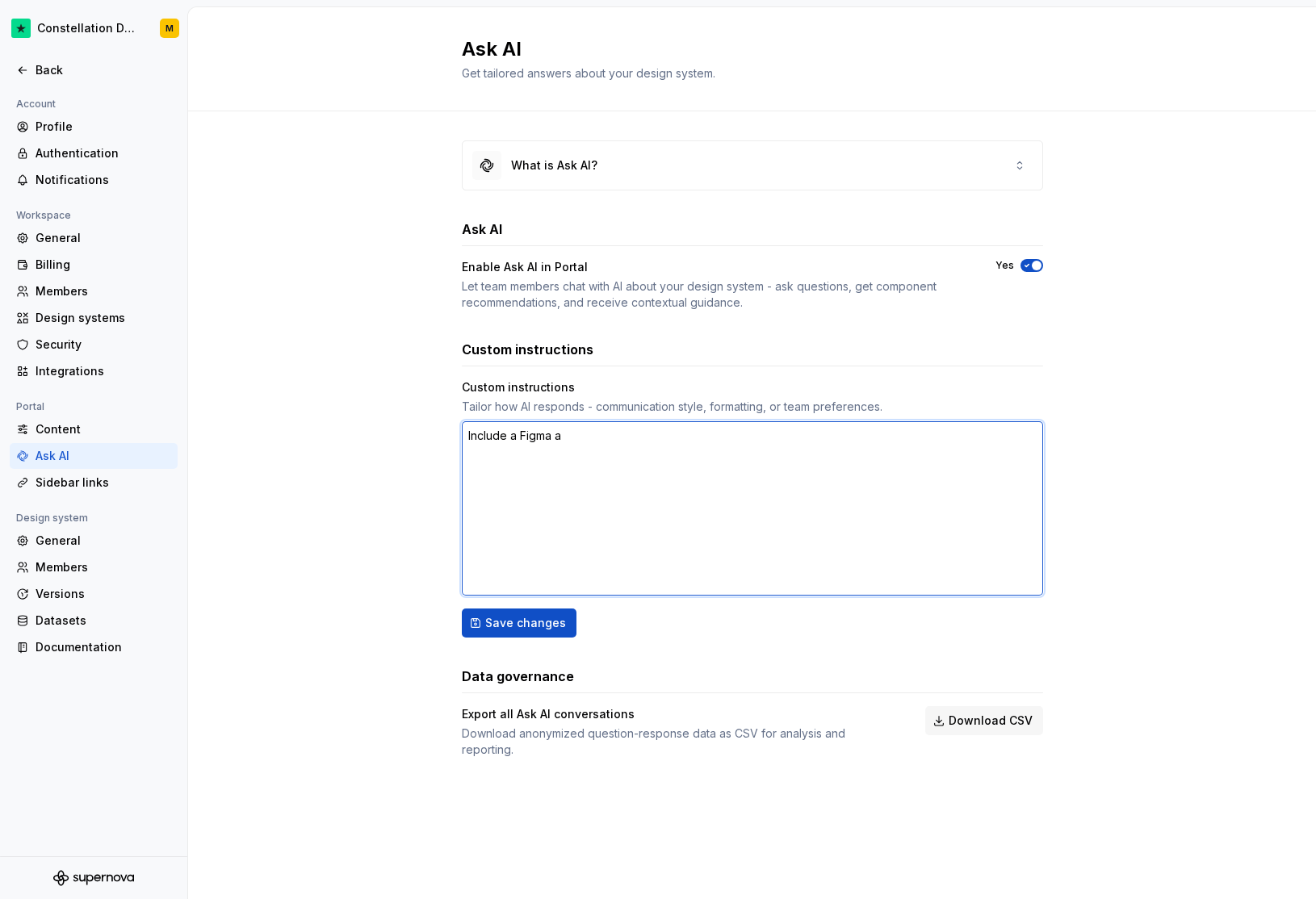
type textarea "*"
type textarea "Include a Figma and"
type textarea "*"
type textarea "Include a Figma and"
type textarea "*"
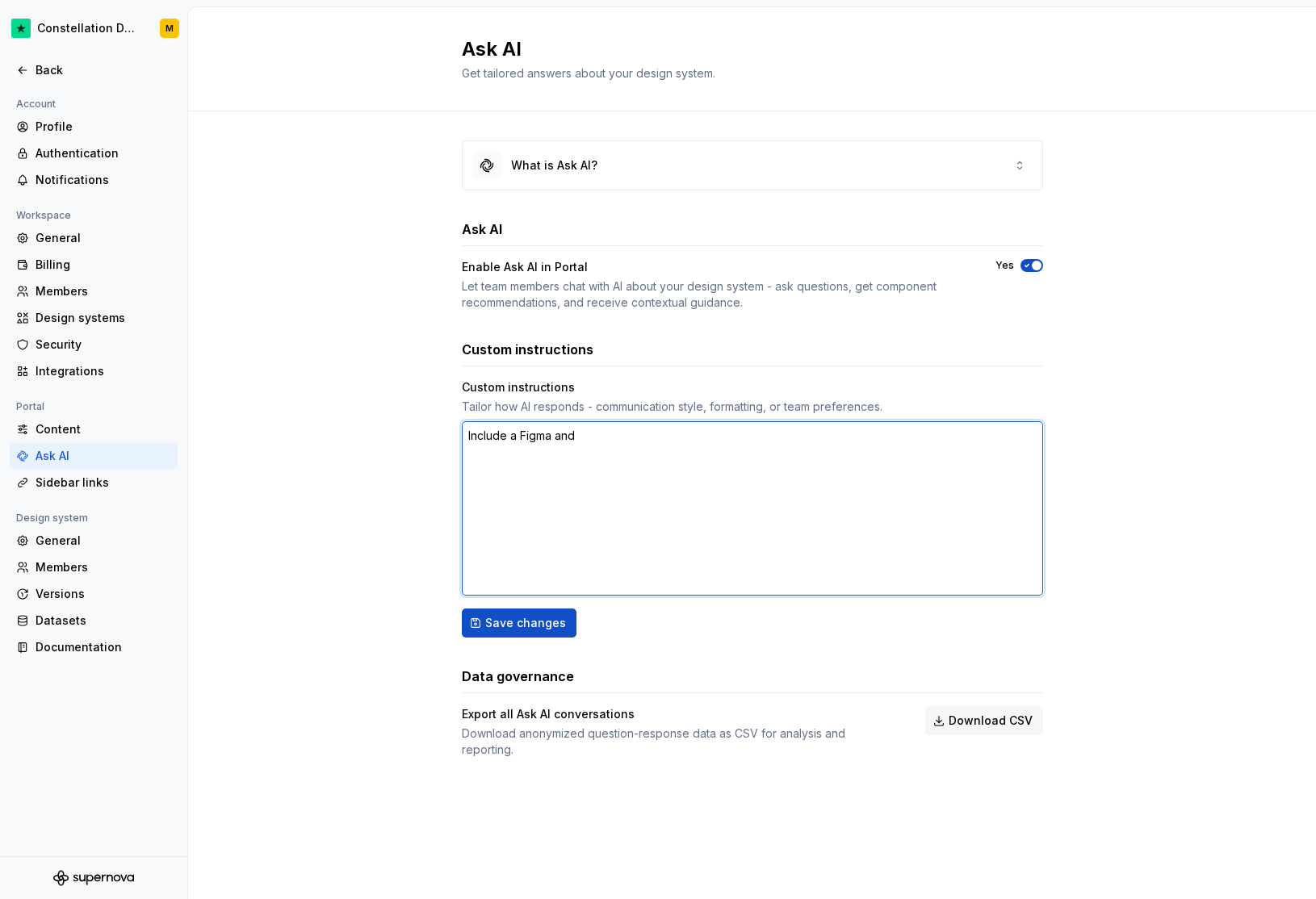
type textarea "Include a Figma and S"
type textarea "*"
type textarea "Include a Figma and So"
type textarea "*"
type textarea "Include a Figma and Sot"
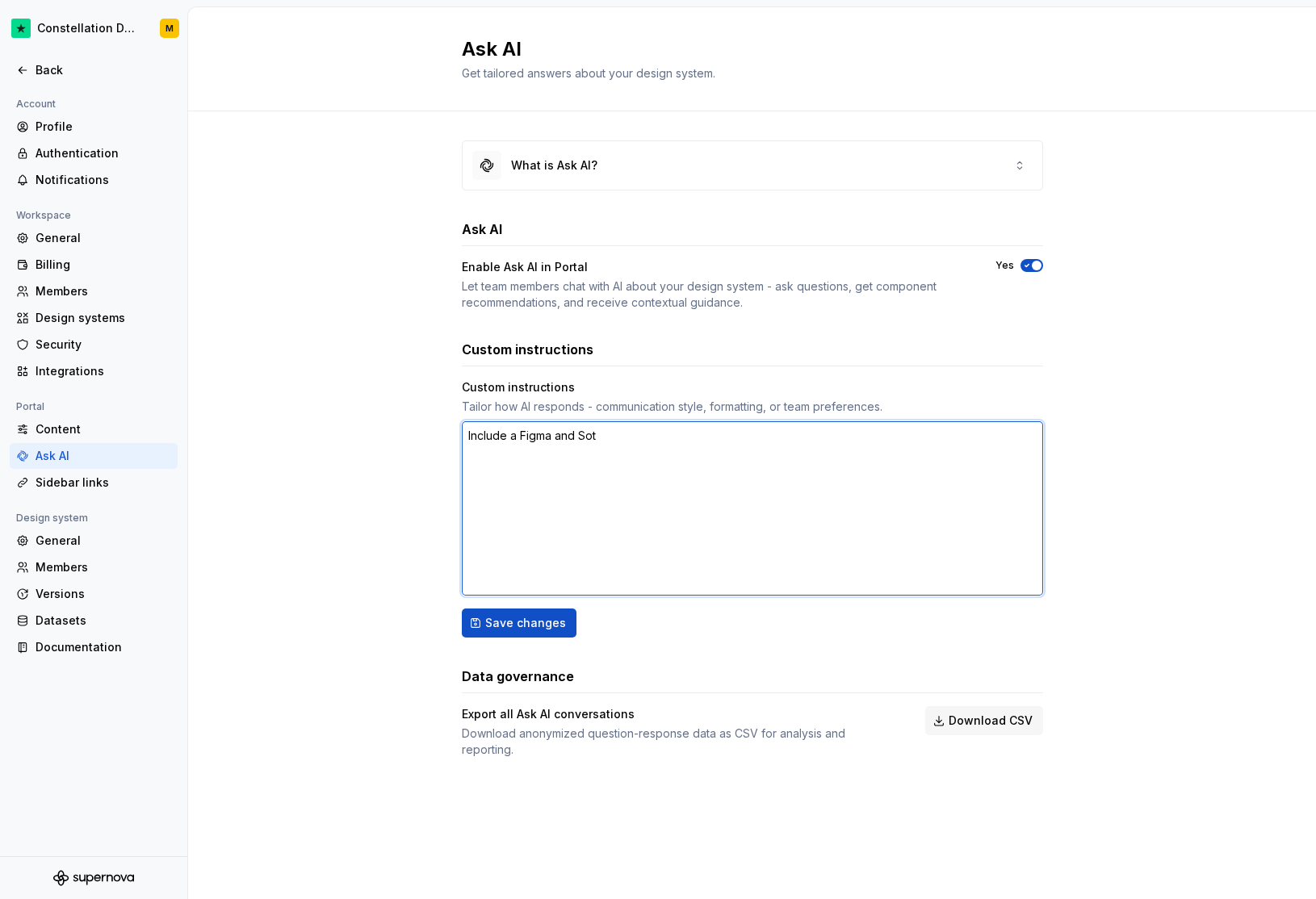
type textarea "*"
type textarea "Include a Figma and So"
type textarea "*"
type textarea "Include a Figma and S"
type textarea "*"
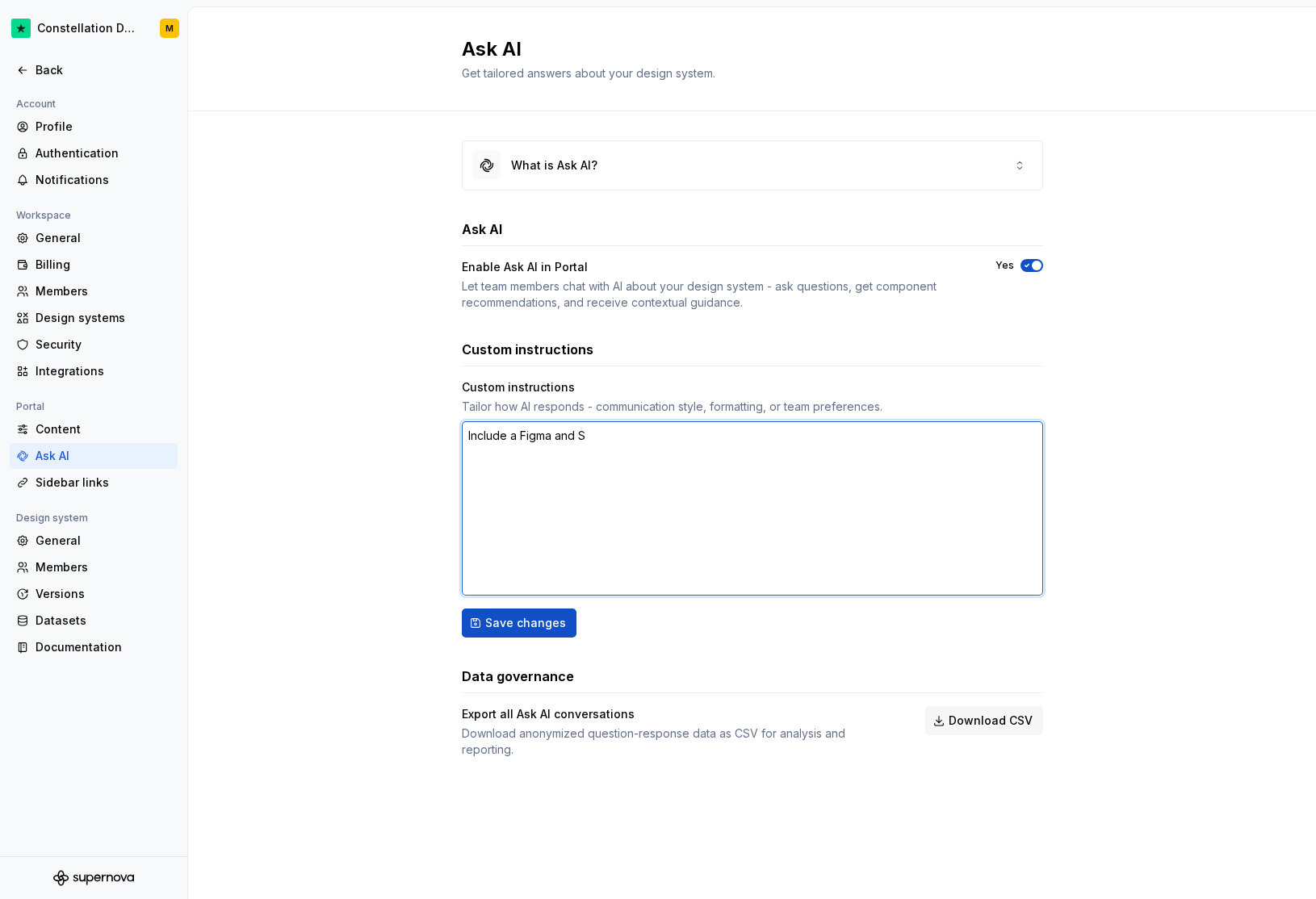
type textarea "Include a Figma and St"
type textarea "*"
type textarea "Include a Figma and Sto"
type textarea "*"
type textarea "Include a Figma and Stor"
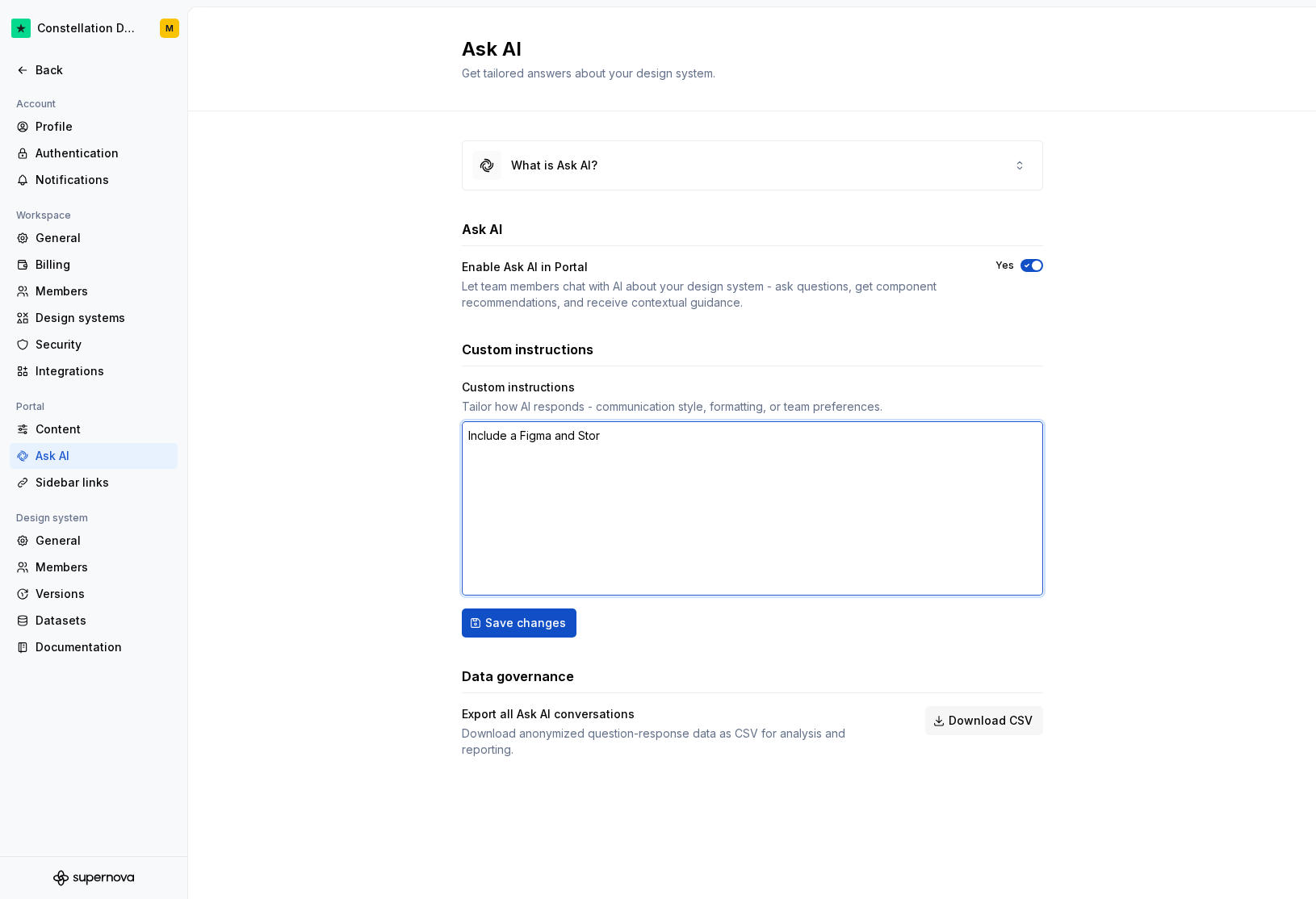
type textarea "*"
type textarea "Include a Figma and Story"
type textarea "*"
type textarea "Include a Figma and Storyb"
type textarea "*"
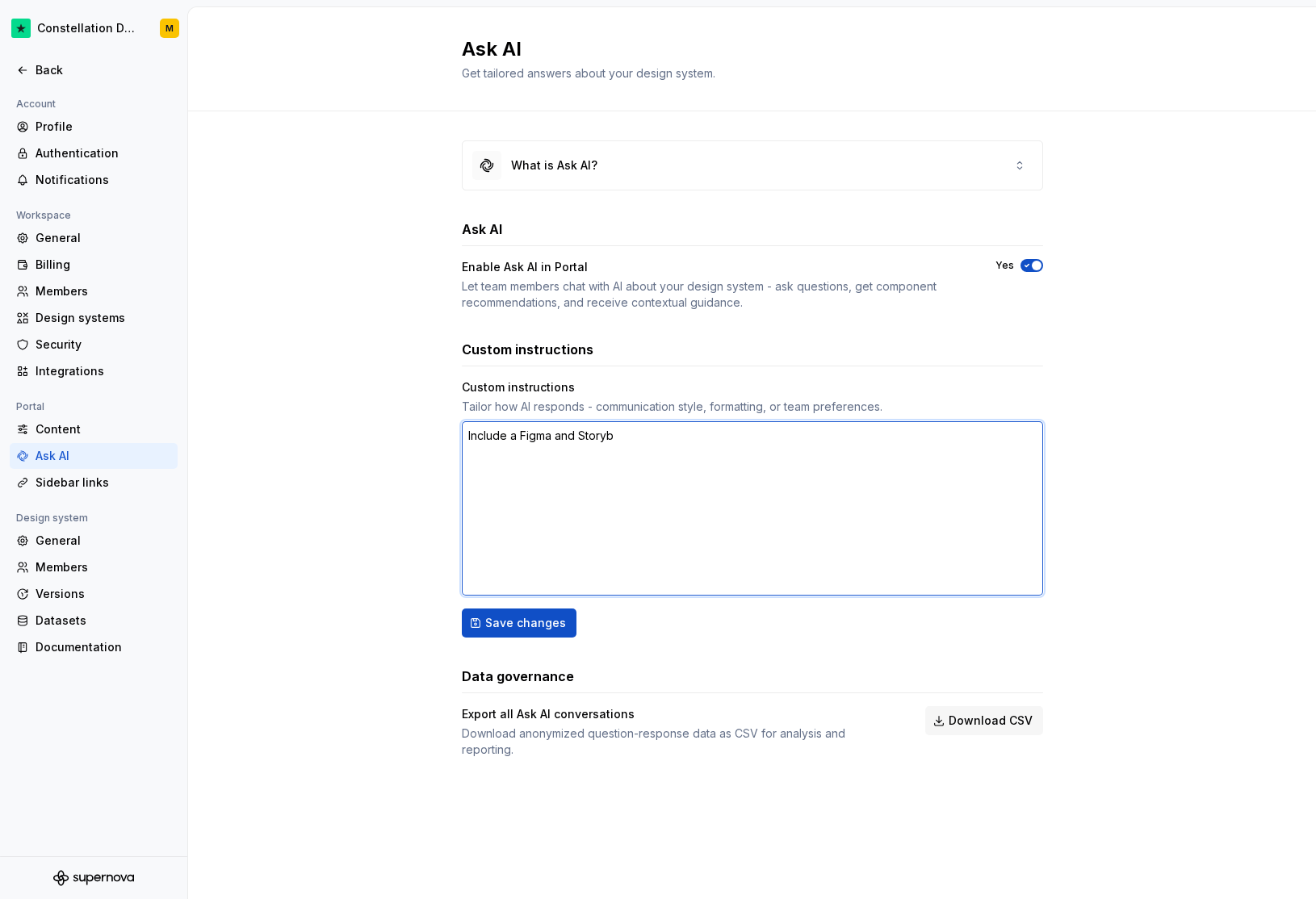
type textarea "Include a Figma and Storybo"
type textarea "*"
type textarea "Include a Figma and Storybook"
type textarea "*"
type textarea "Include a Figma and Storybook"
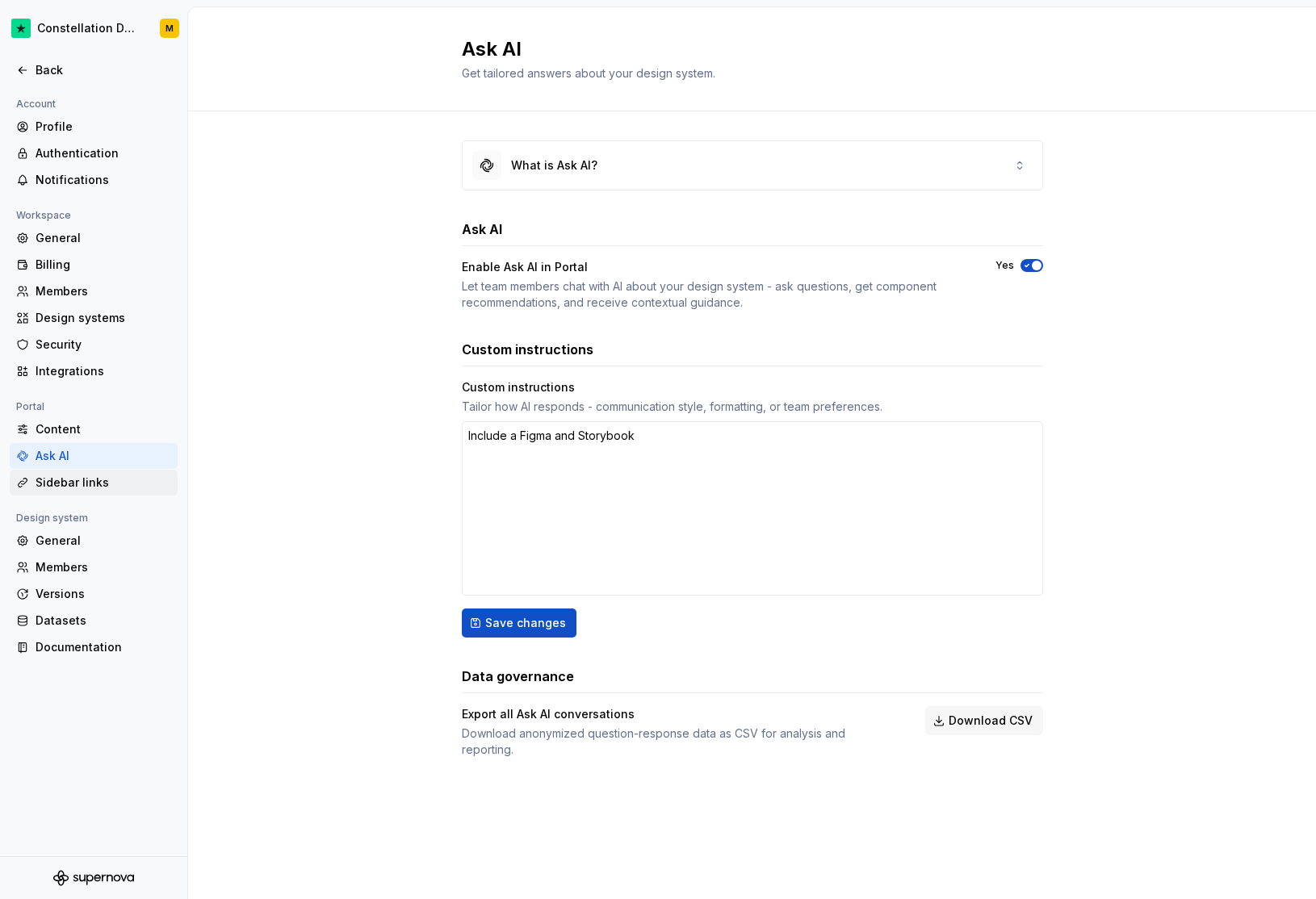
click at [123, 482] on div "Sidebar links" at bounding box center [103, 482] width 135 height 16
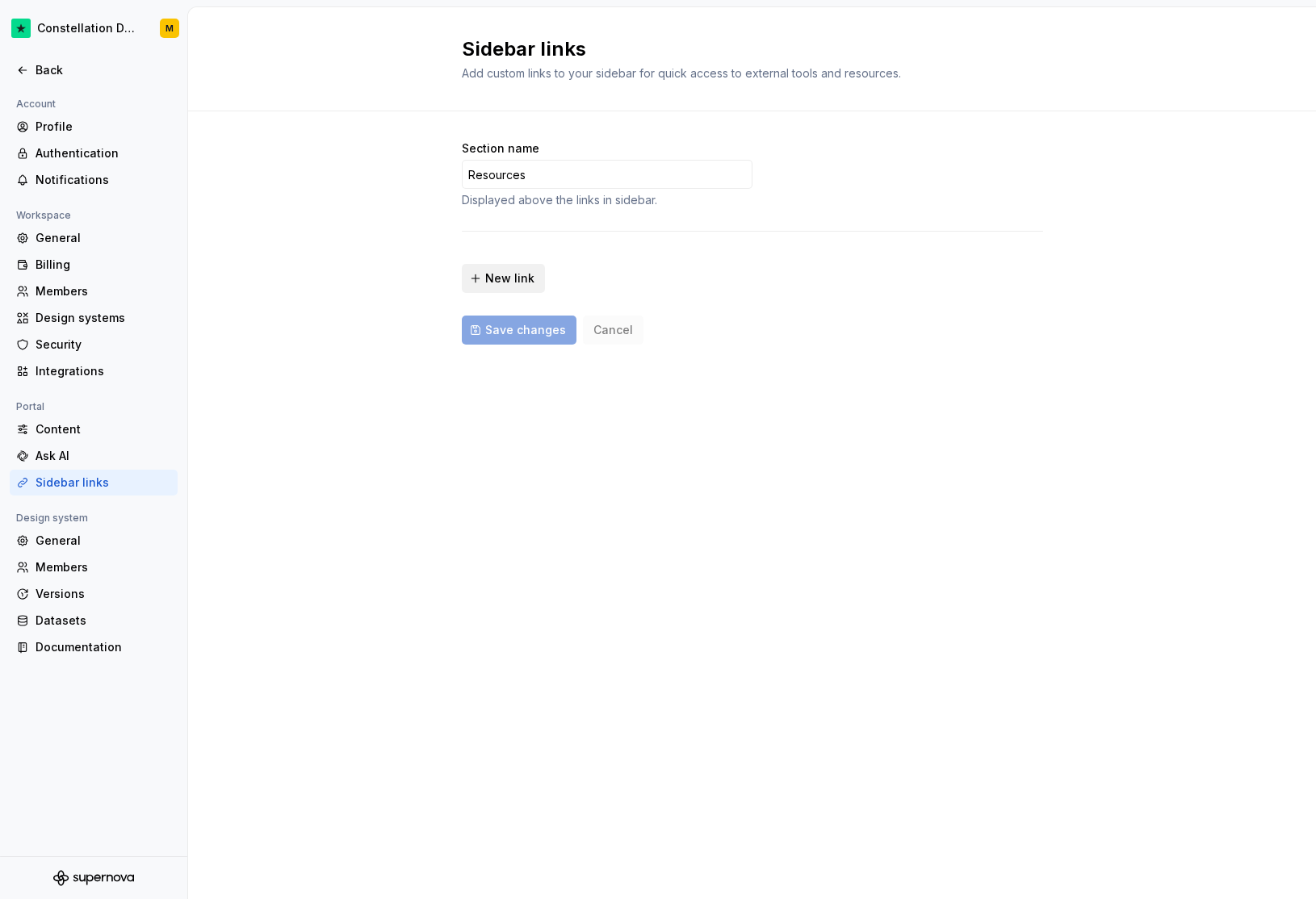
click at [492, 272] on span "New link" at bounding box center [509, 278] width 50 height 16
click at [683, 322] on div "Section name Resources Displayed above the links in sidebar. 🔗 New link Save ch…" at bounding box center [752, 257] width 582 height 234
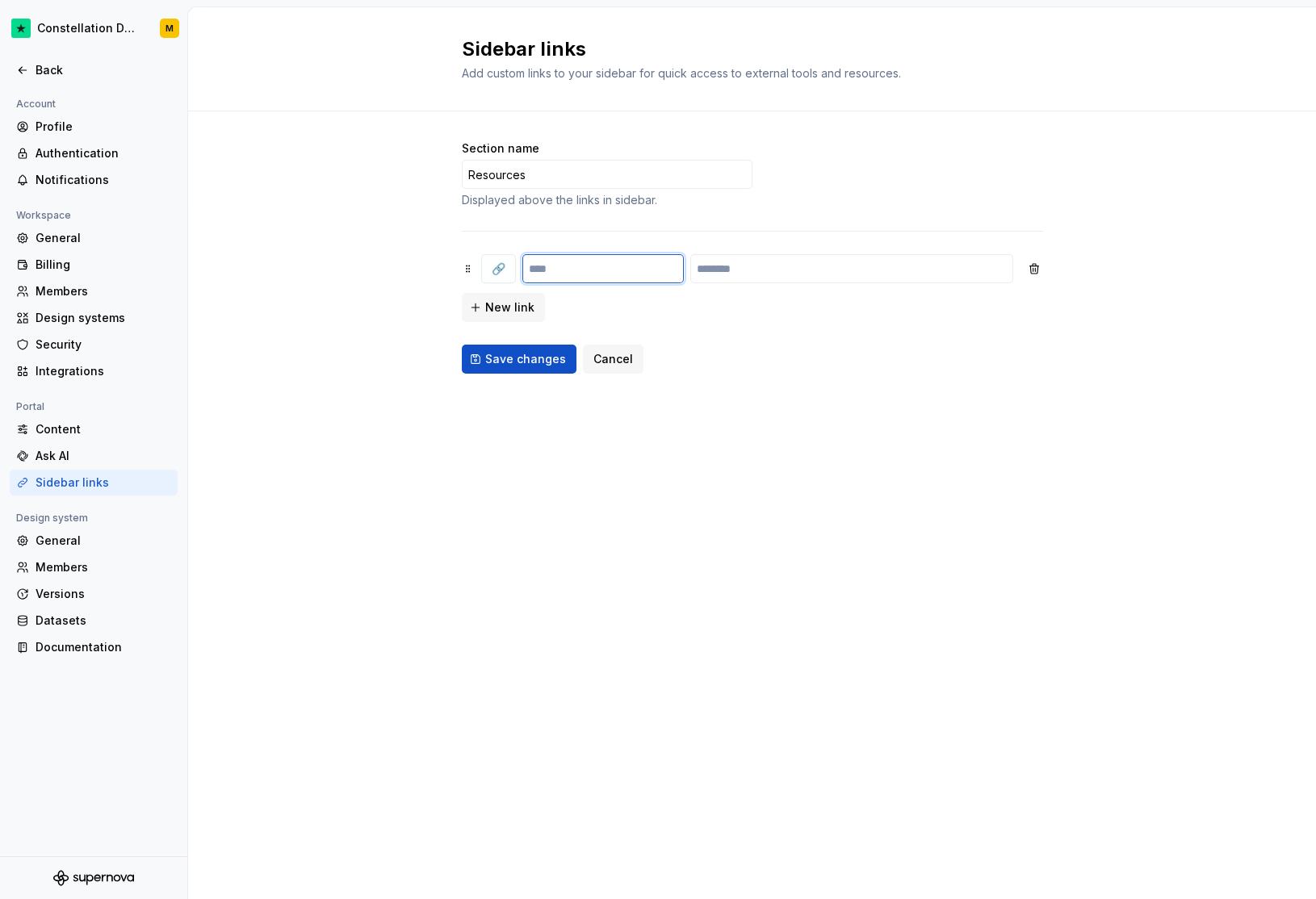
click at [625, 281] on input "text" at bounding box center [603, 269] width 161 height 29
